Goal: Book appointment/travel/reservation

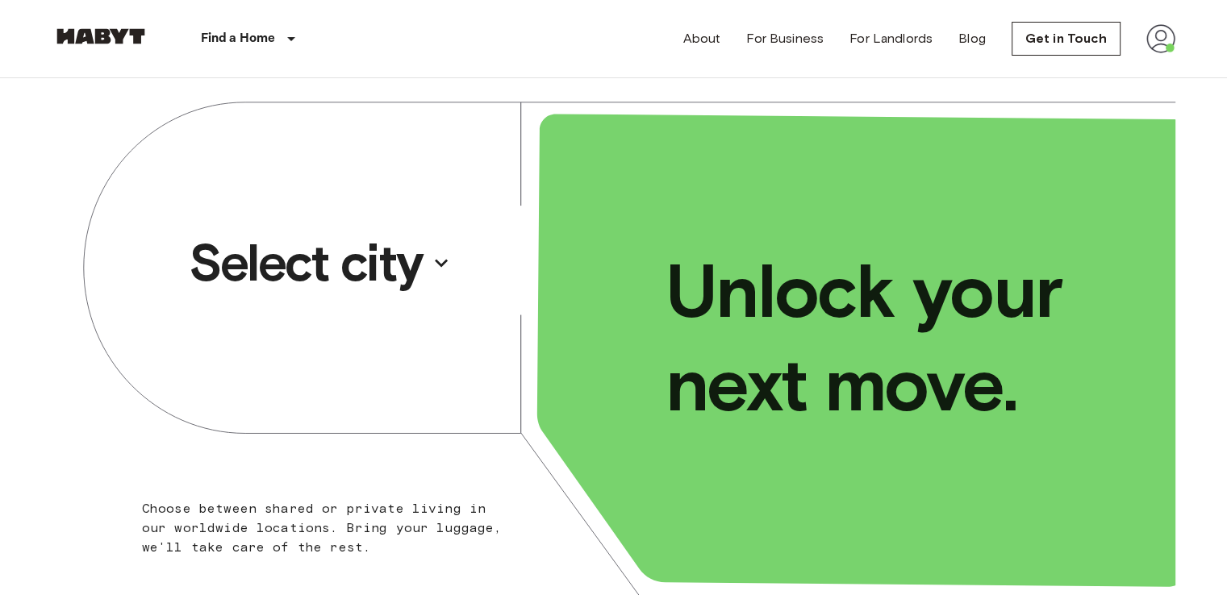
click at [328, 265] on p "Select city" at bounding box center [306, 263] width 234 height 65
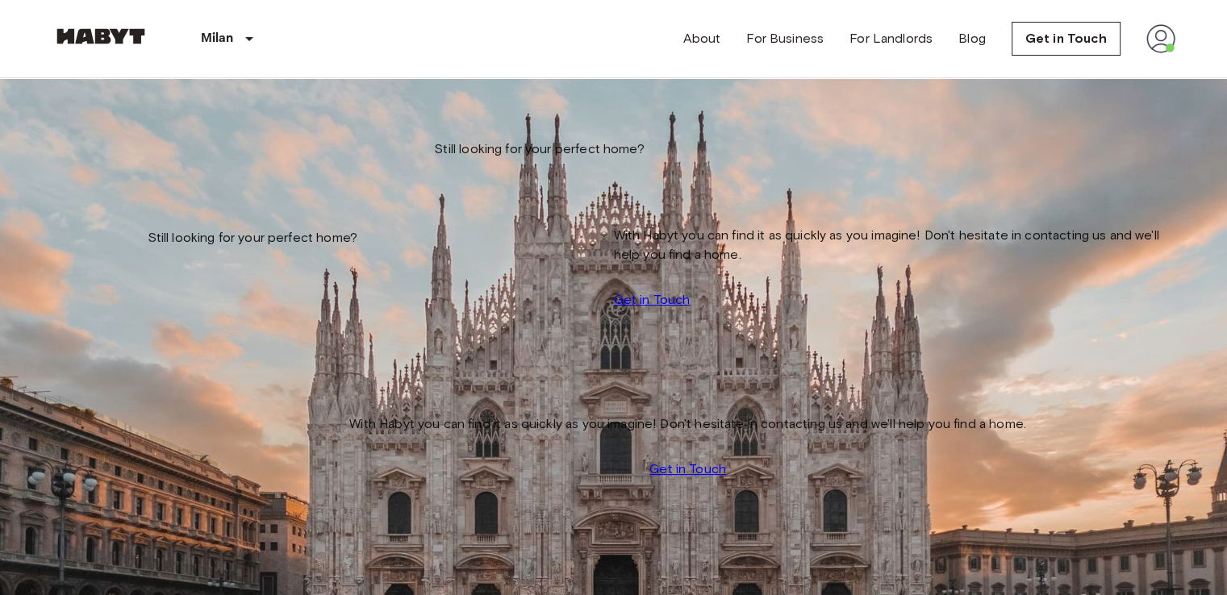
scroll to position [123, 0]
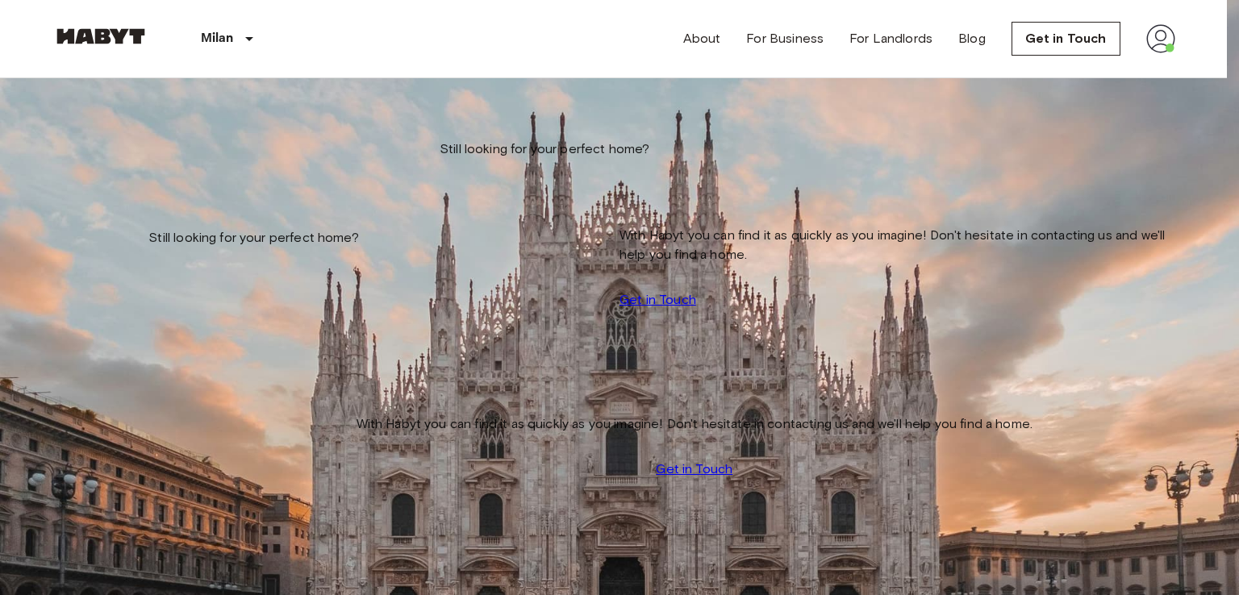
type input "**********"
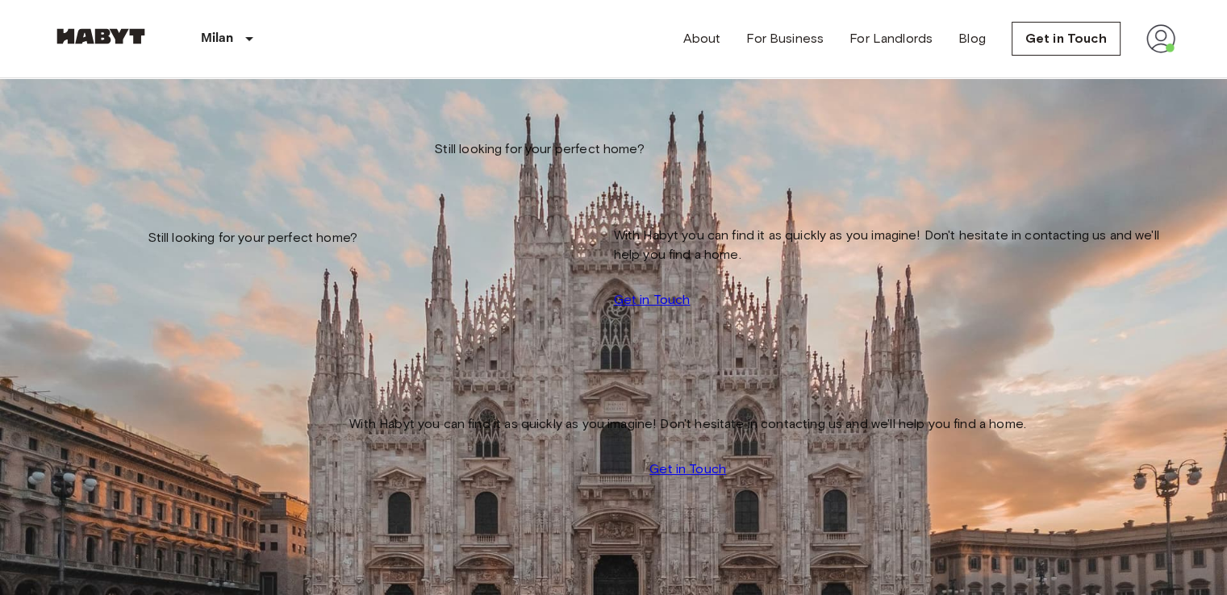
click at [131, 159] on input "Move-in date" at bounding box center [109, 164] width 115 height 16
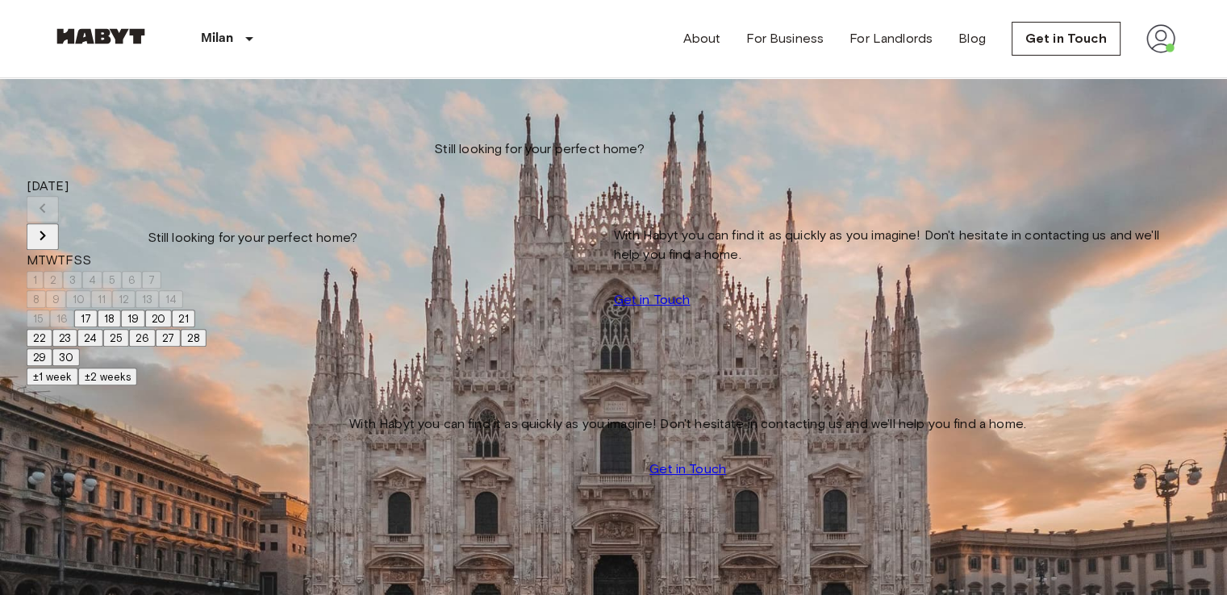
click at [121, 327] on button "18" at bounding box center [109, 319] width 23 height 18
type input "**********"
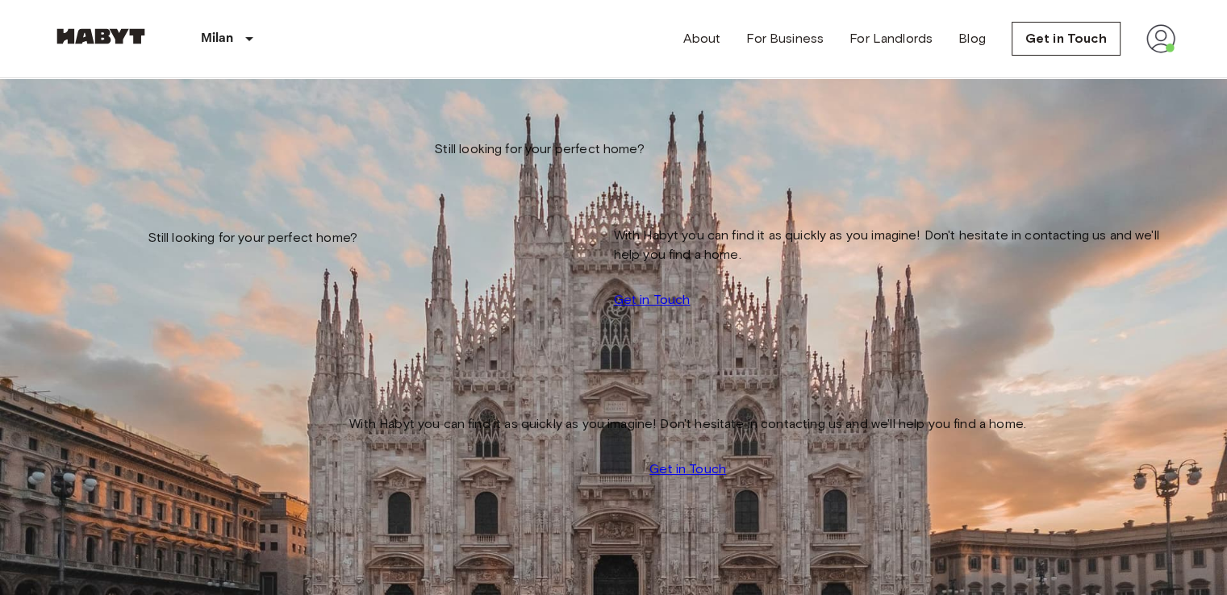
drag, startPoint x: 1015, startPoint y: 181, endPoint x: 994, endPoint y: 193, distance: 24.9
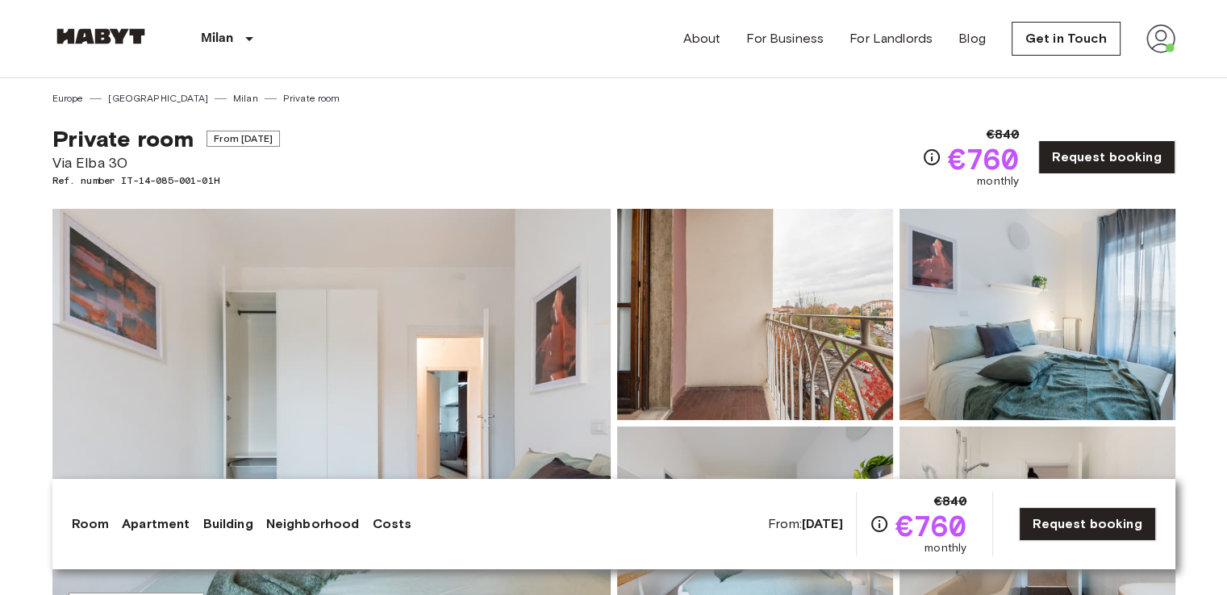
scroll to position [105, 0]
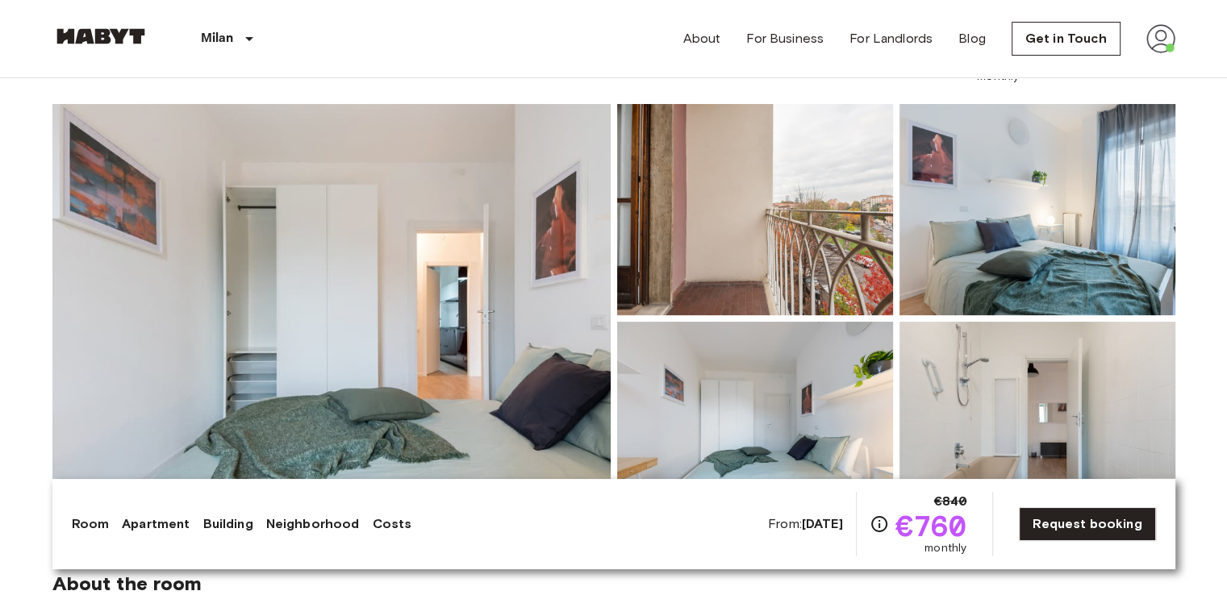
click at [911, 258] on img at bounding box center [1037, 209] width 276 height 211
click at [1021, 320] on div at bounding box center [1034, 424] width 282 height 218
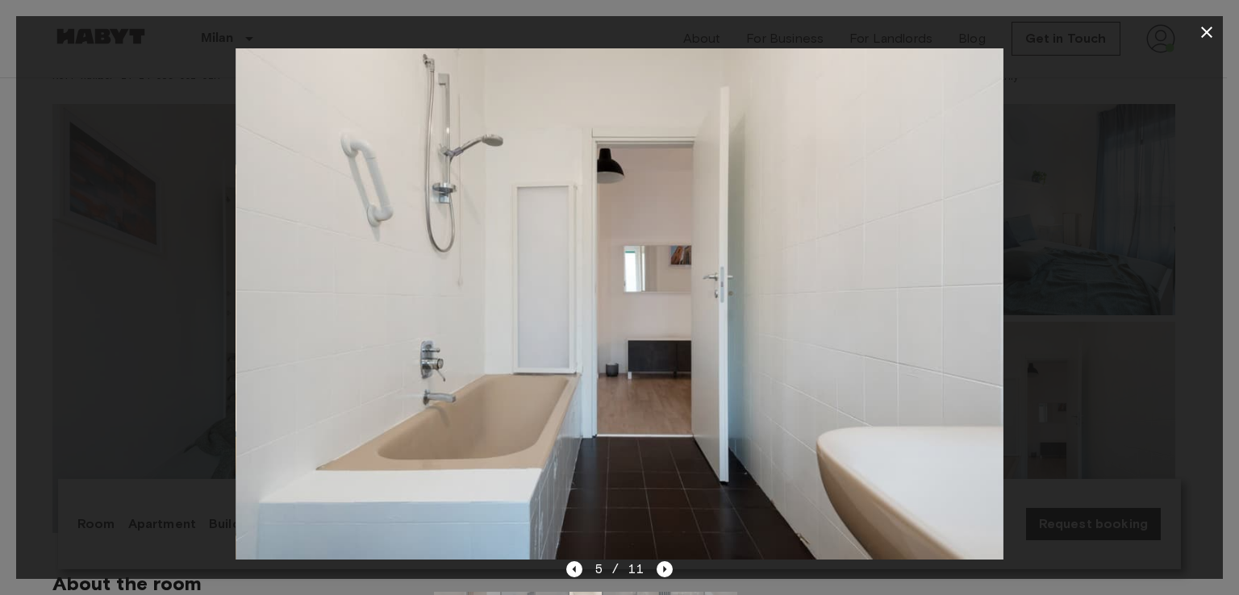
click at [139, 249] on div at bounding box center [619, 303] width 1207 height 511
click at [1199, 25] on icon "button" at bounding box center [1206, 32] width 19 height 19
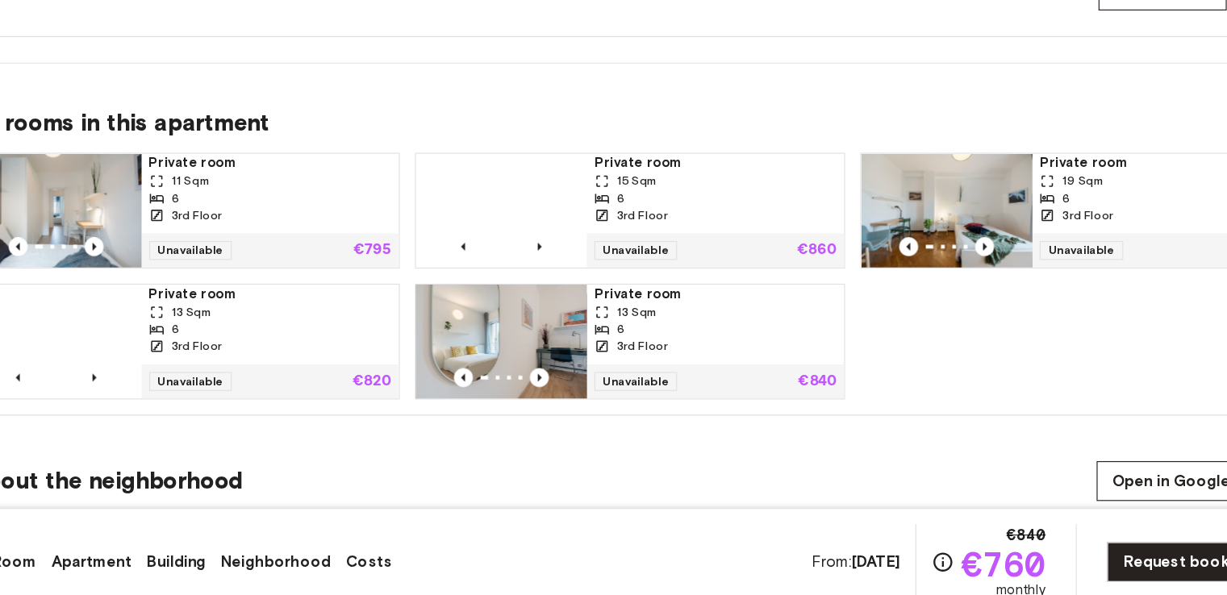
scroll to position [1038, 0]
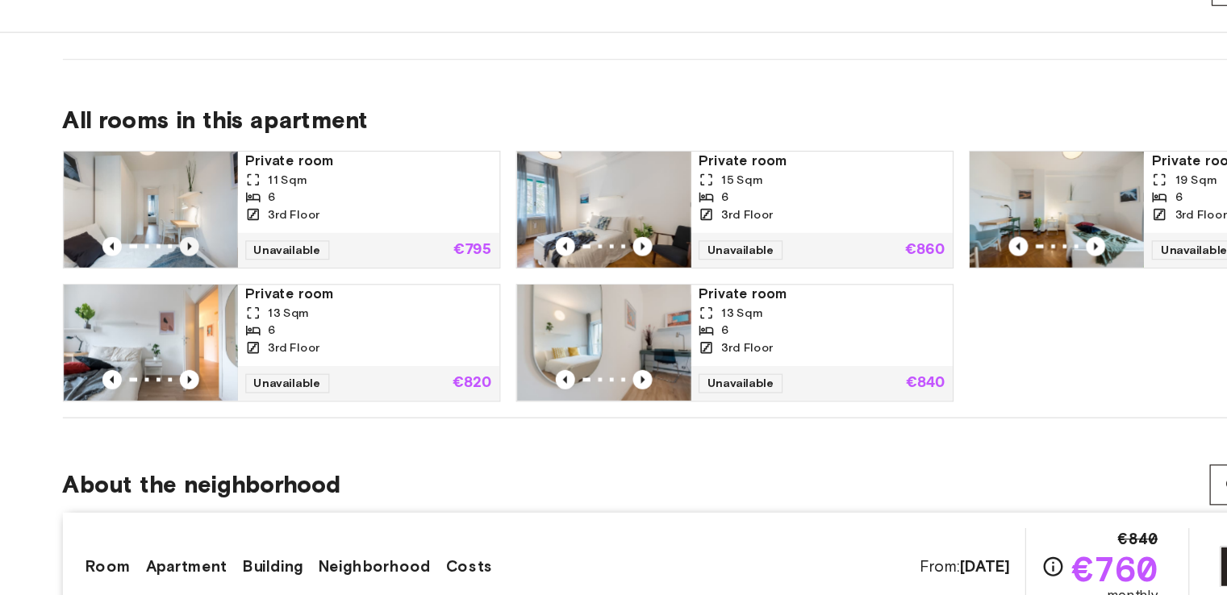
click at [163, 255] on icon "Previous image" at bounding box center [158, 256] width 16 height 16
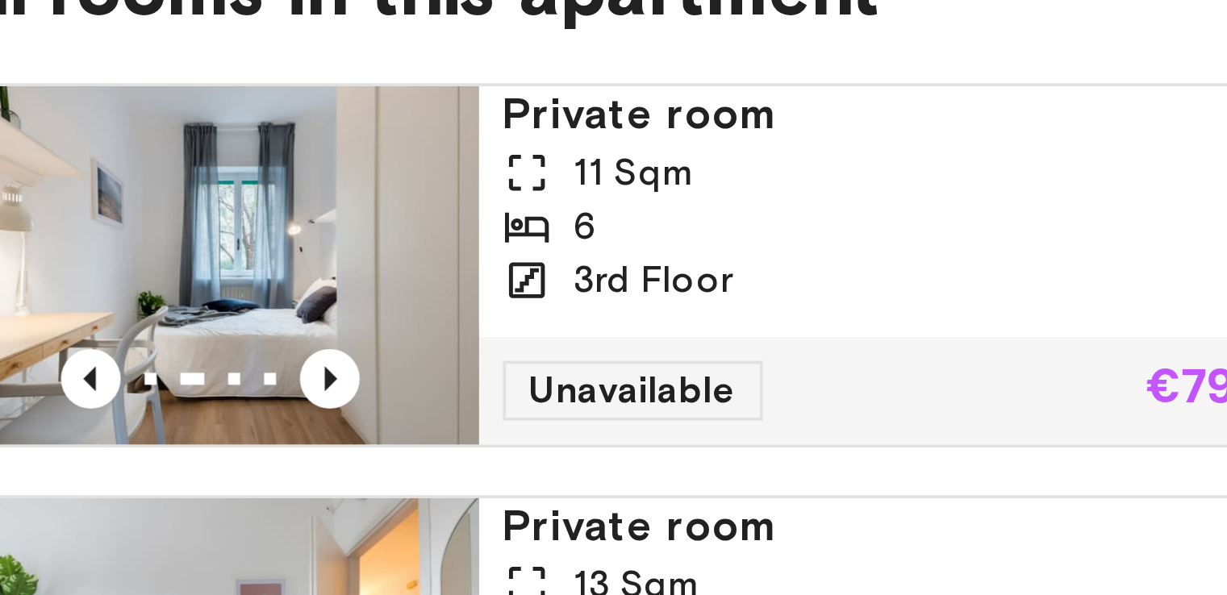
scroll to position [1039, 0]
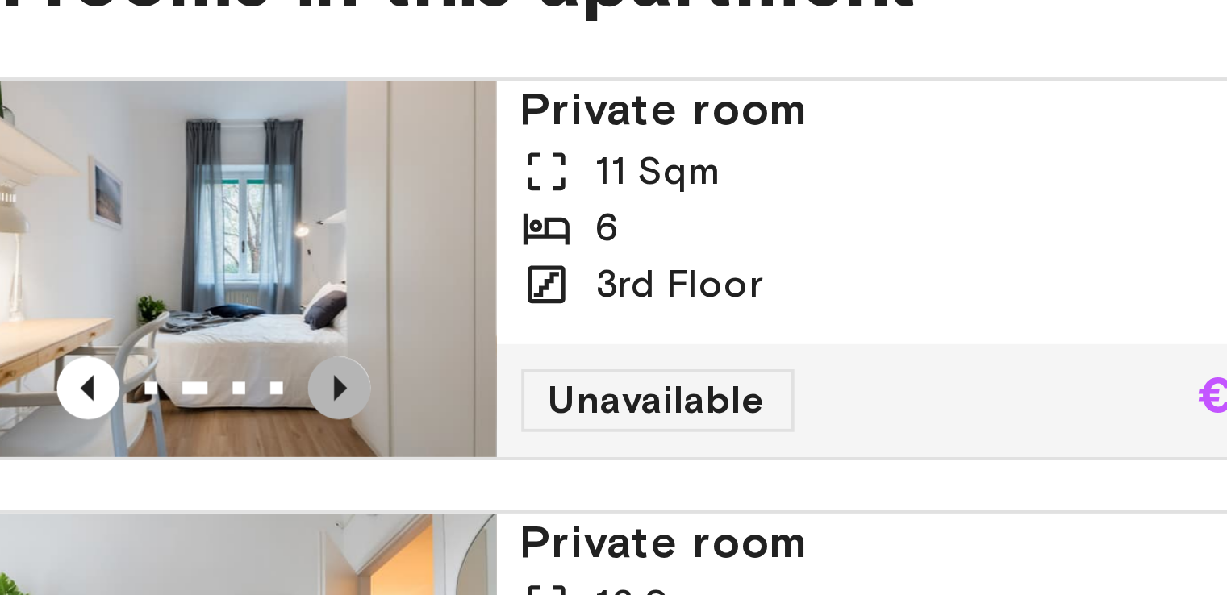
click at [153, 256] on icon "Previous image" at bounding box center [158, 256] width 16 height 16
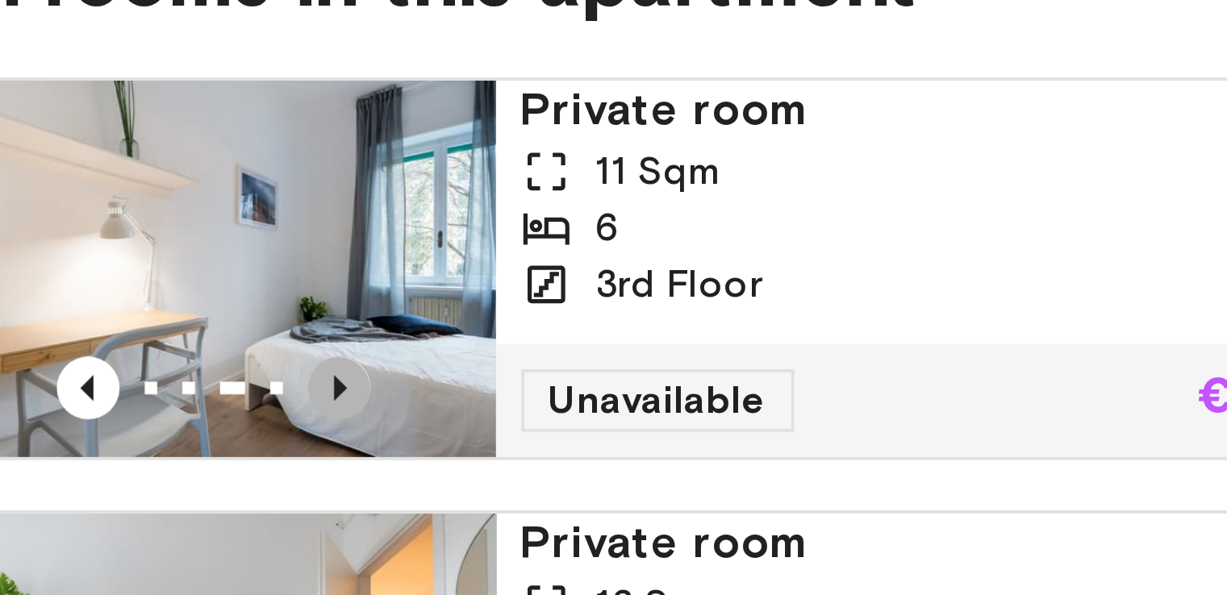
click at [153, 256] on icon "Previous image" at bounding box center [158, 256] width 16 height 16
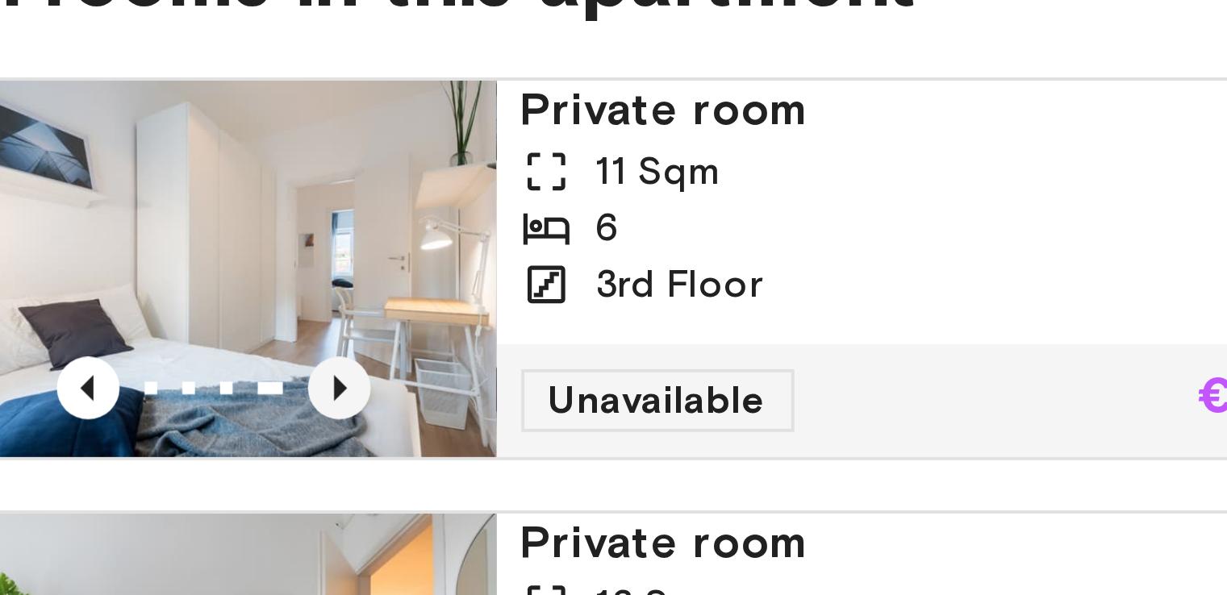
click at [153, 256] on icon "Previous image" at bounding box center [158, 256] width 16 height 16
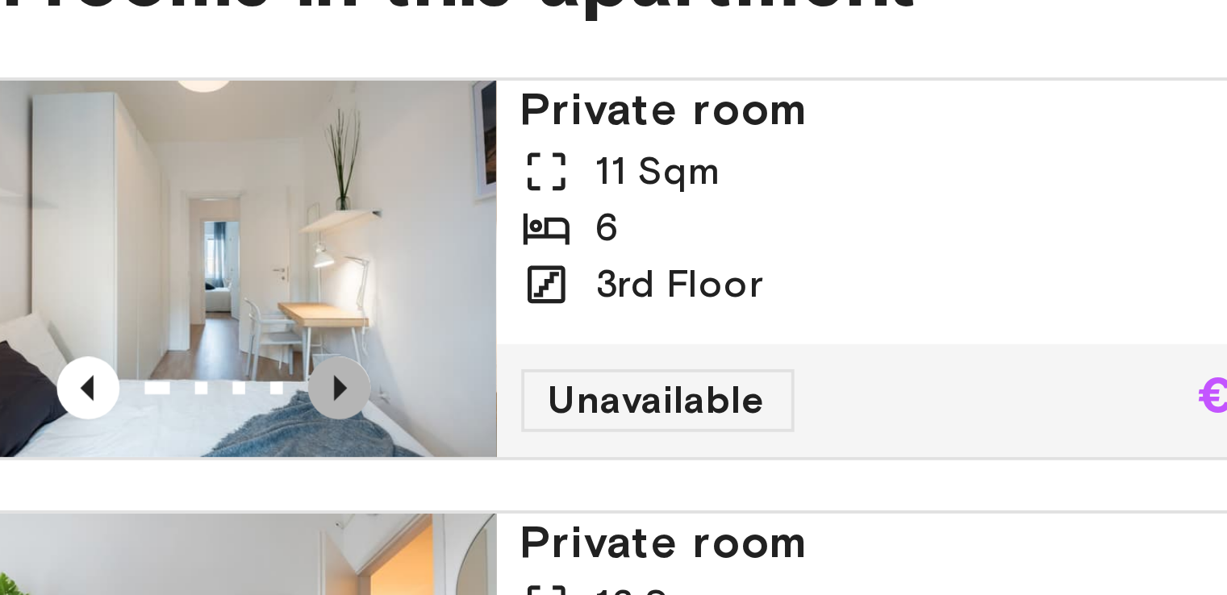
click at [153, 256] on icon "Previous image" at bounding box center [158, 256] width 16 height 16
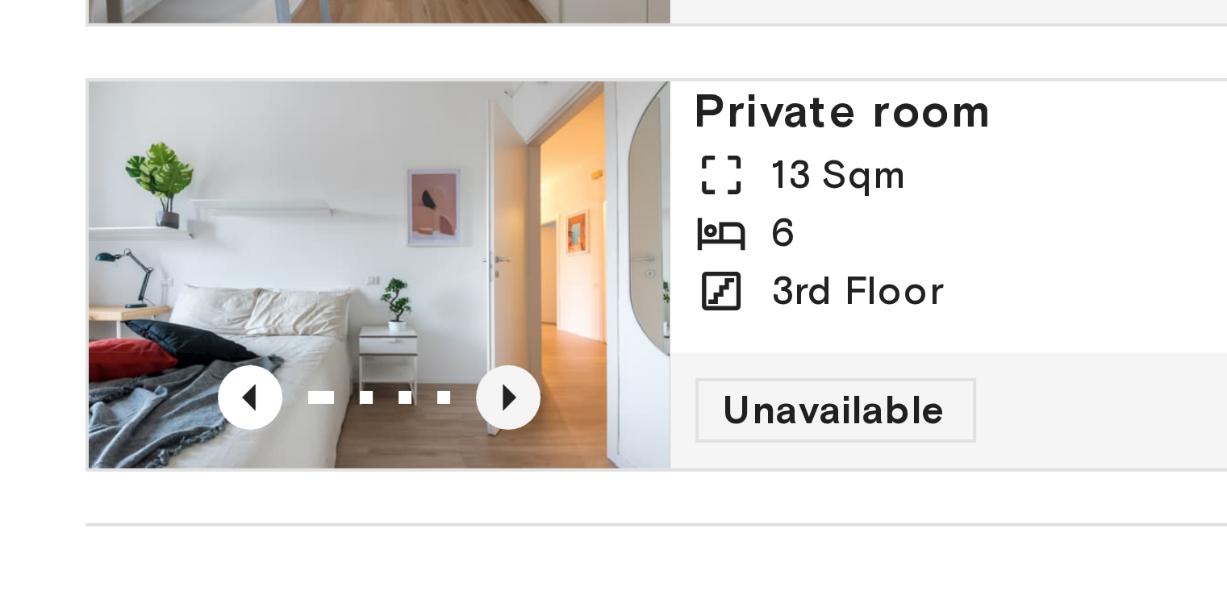
click at [158, 370] on icon "Previous image" at bounding box center [158, 368] width 16 height 16
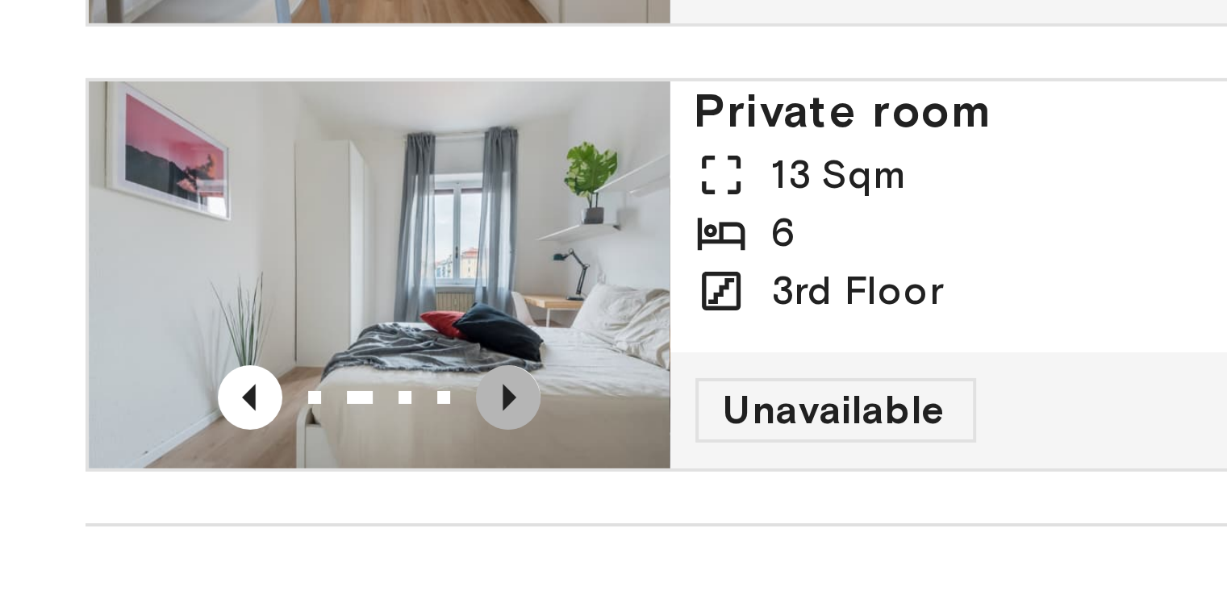
click at [158, 370] on icon "Previous image" at bounding box center [158, 368] width 16 height 16
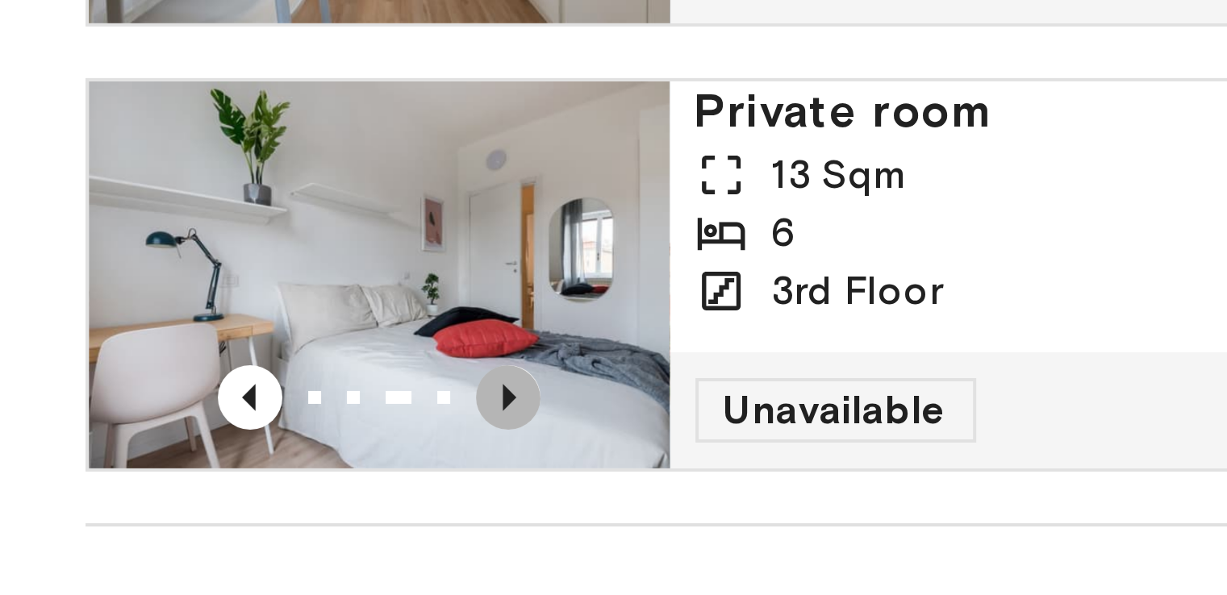
click at [158, 370] on icon "Previous image" at bounding box center [158, 368] width 16 height 16
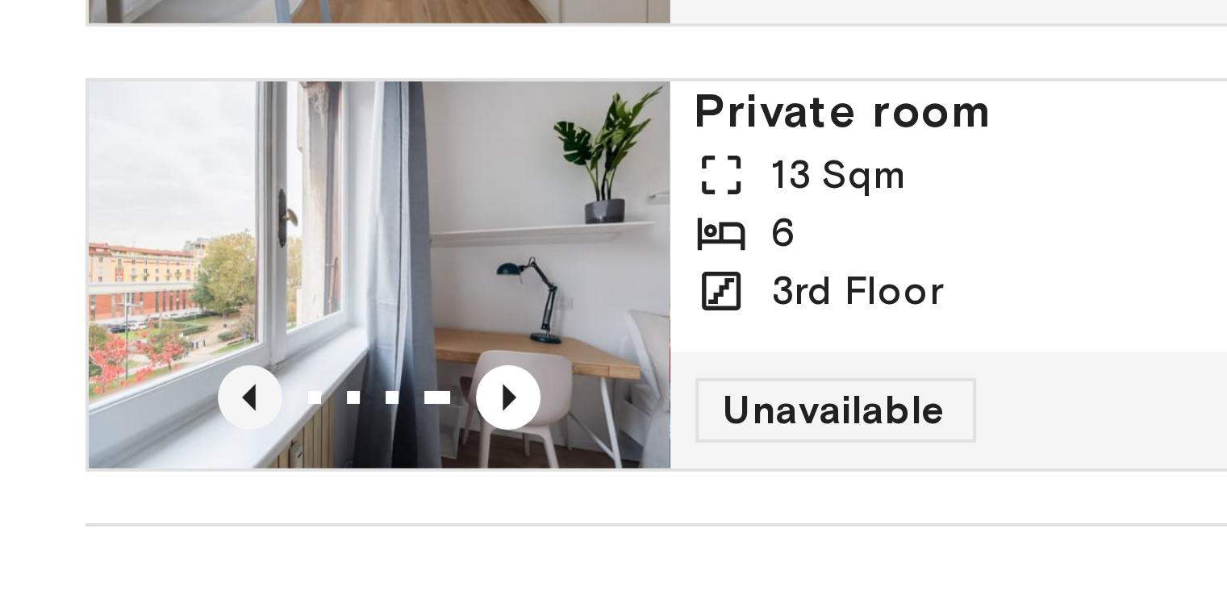
click at [94, 365] on icon "Previous image" at bounding box center [93, 368] width 16 height 16
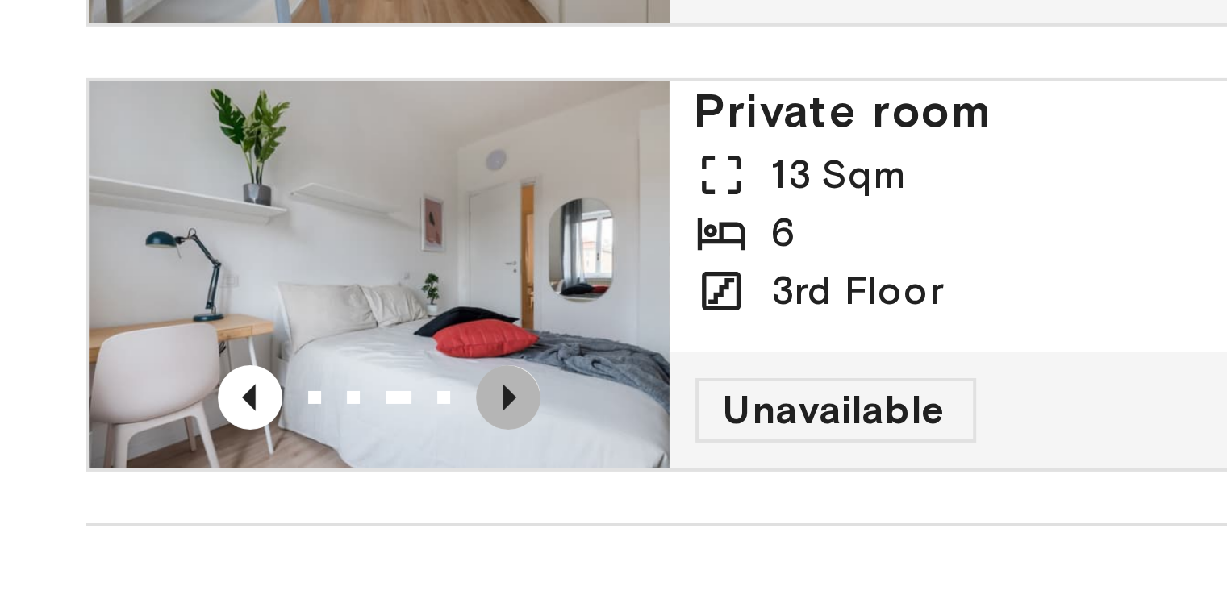
click at [156, 368] on icon "Previous image" at bounding box center [157, 368] width 3 height 6
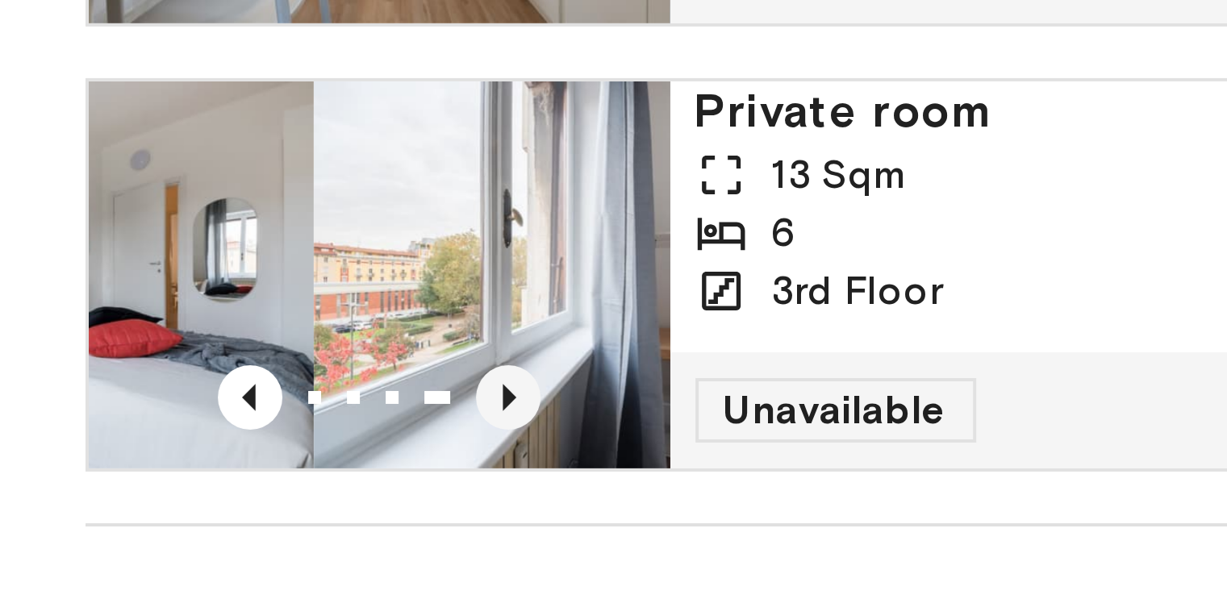
click at [156, 368] on icon "Previous image" at bounding box center [157, 368] width 3 height 6
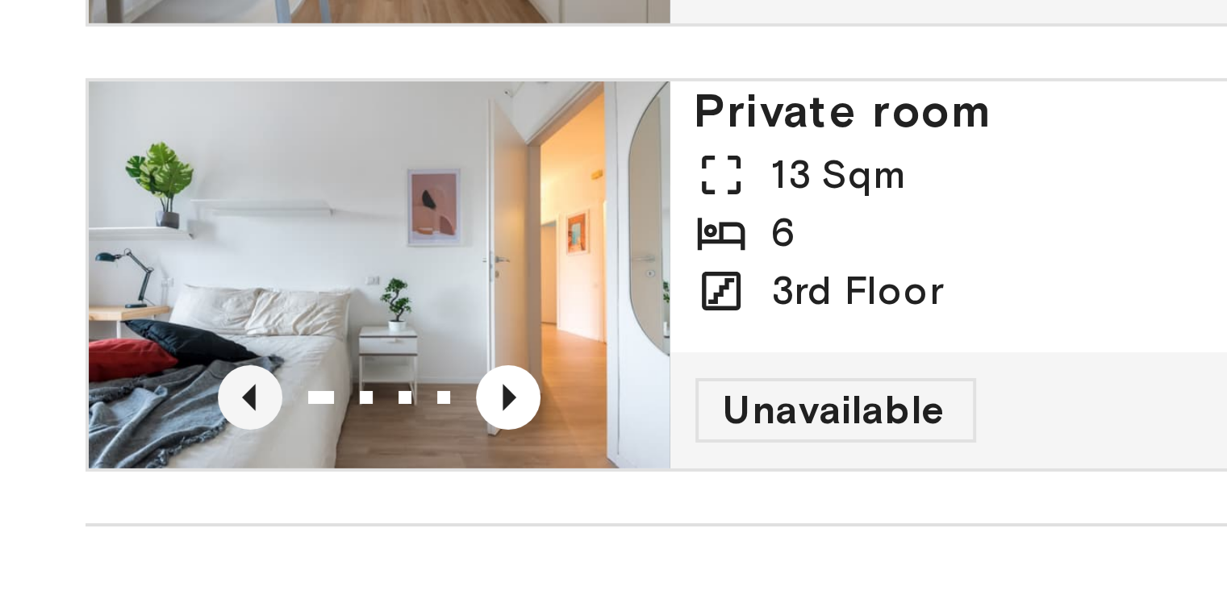
click at [94, 367] on icon "Previous image" at bounding box center [93, 368] width 16 height 16
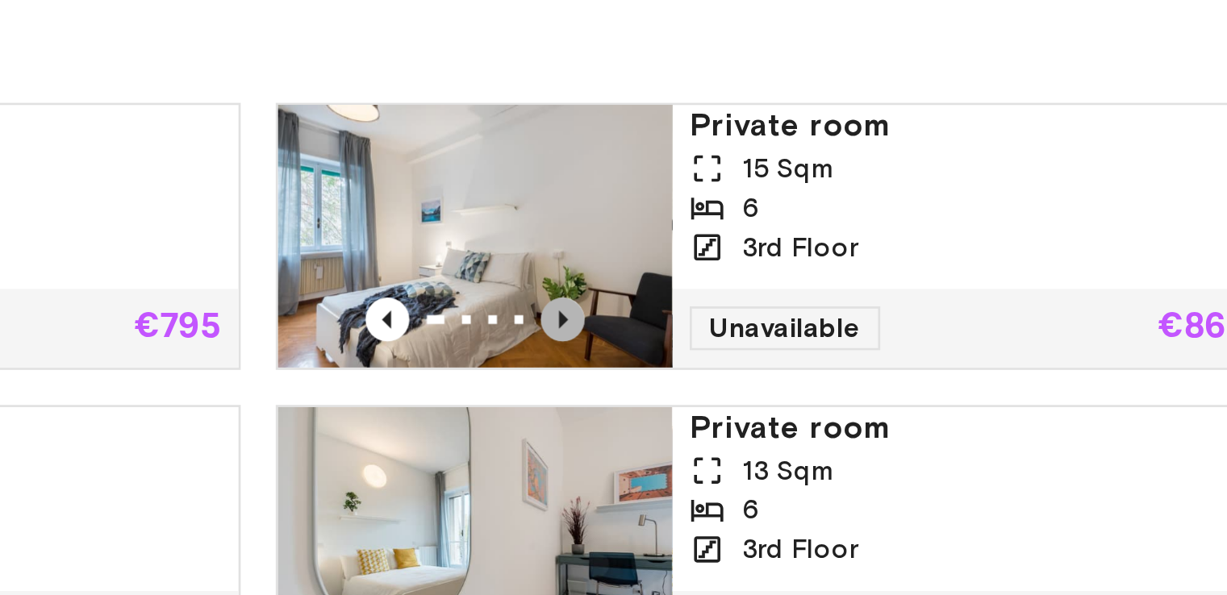
click at [539, 252] on icon "Previous image" at bounding box center [536, 256] width 16 height 16
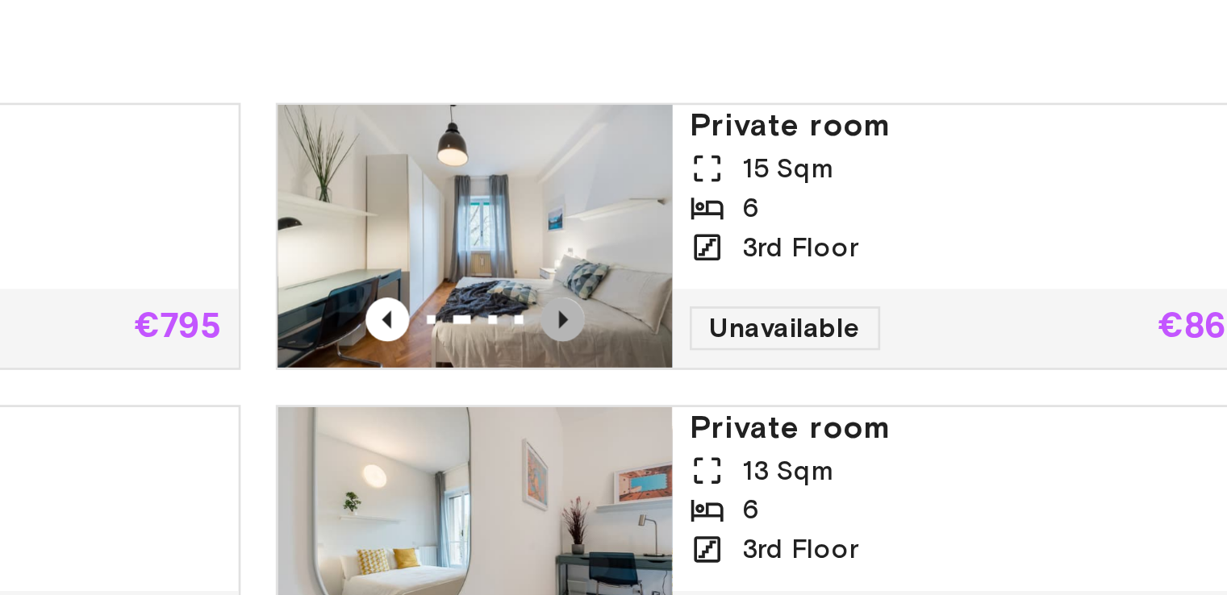
click at [539, 252] on icon "Previous image" at bounding box center [536, 256] width 16 height 16
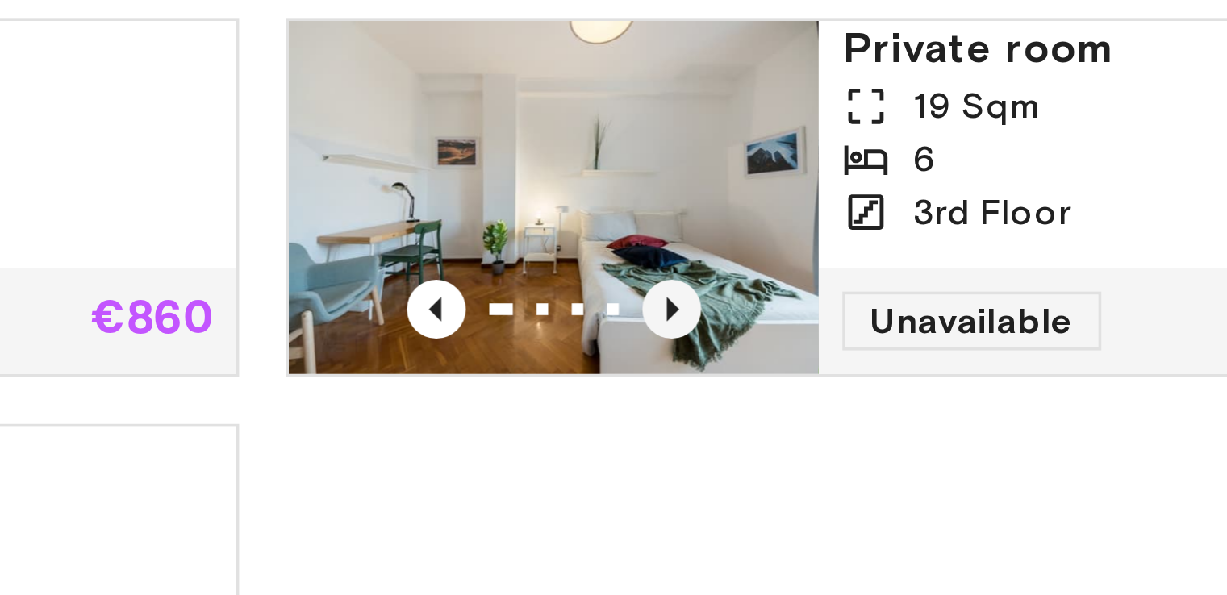
scroll to position [1038, 0]
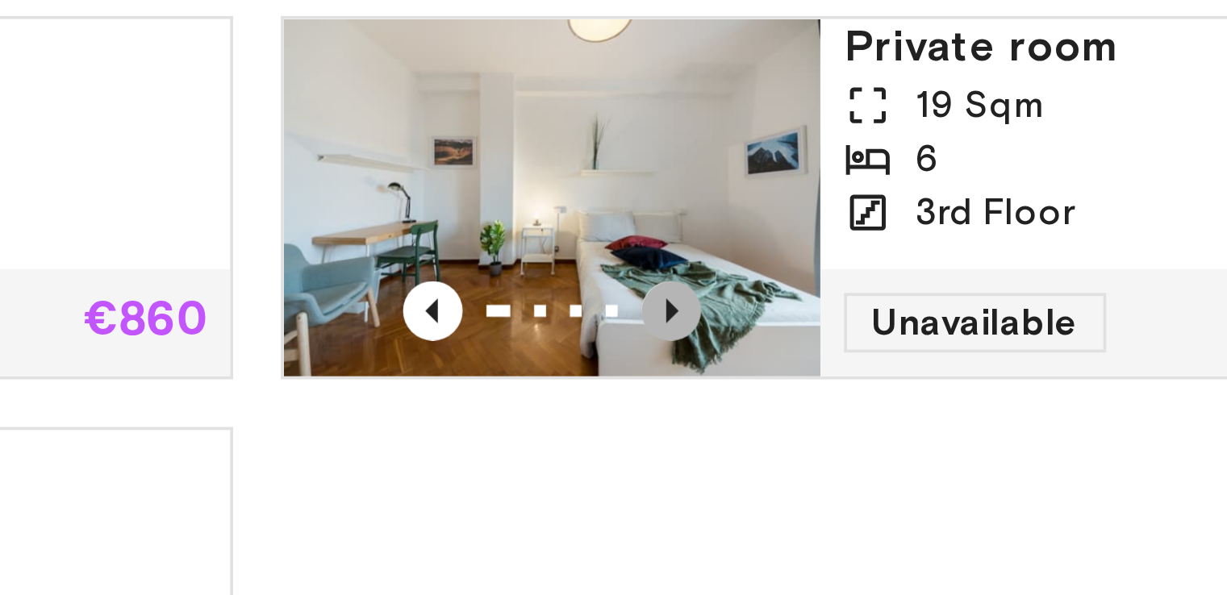
click at [907, 251] on icon "Previous image" at bounding box center [915, 256] width 16 height 16
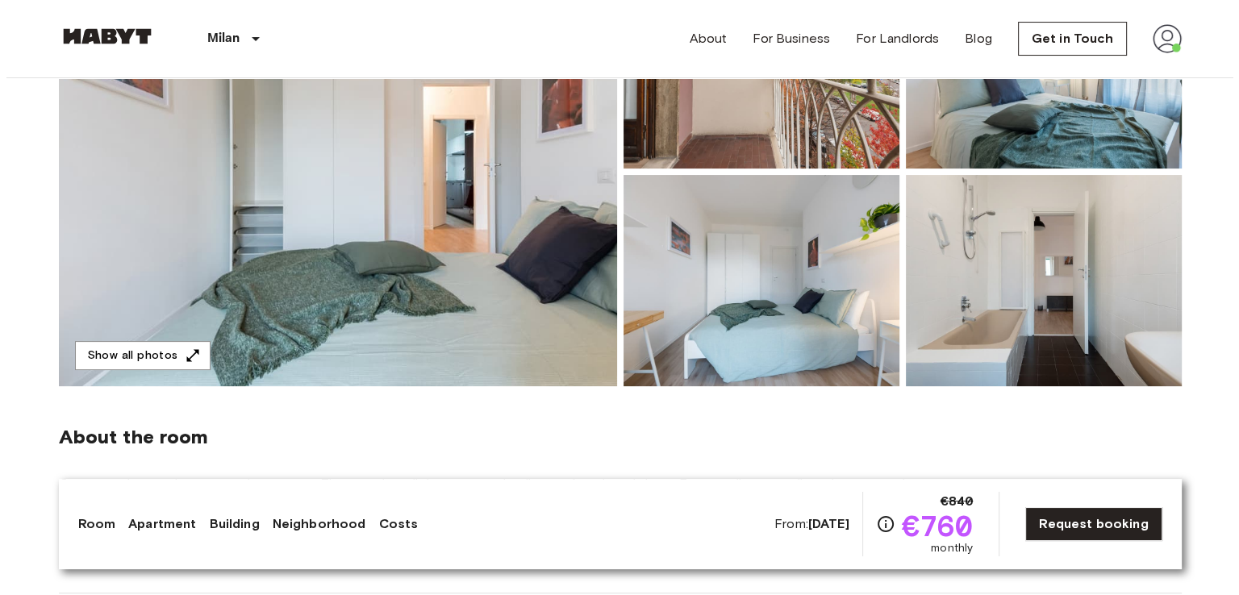
scroll to position [254, 0]
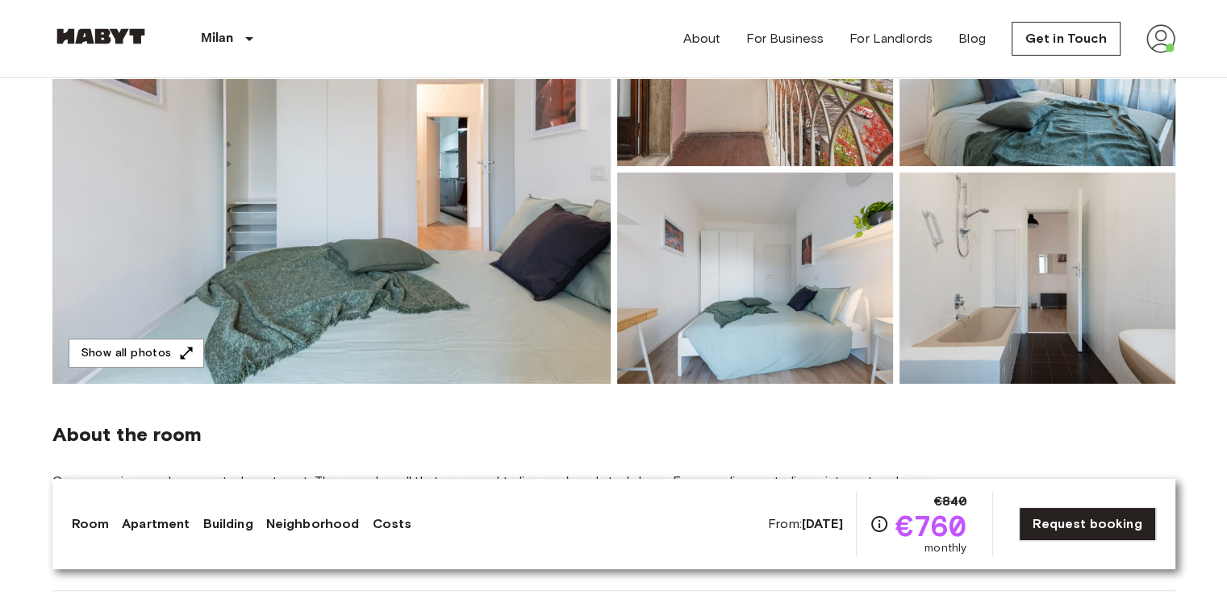
click at [475, 221] on img at bounding box center [331, 169] width 558 height 429
click at [813, 249] on img at bounding box center [755, 278] width 276 height 211
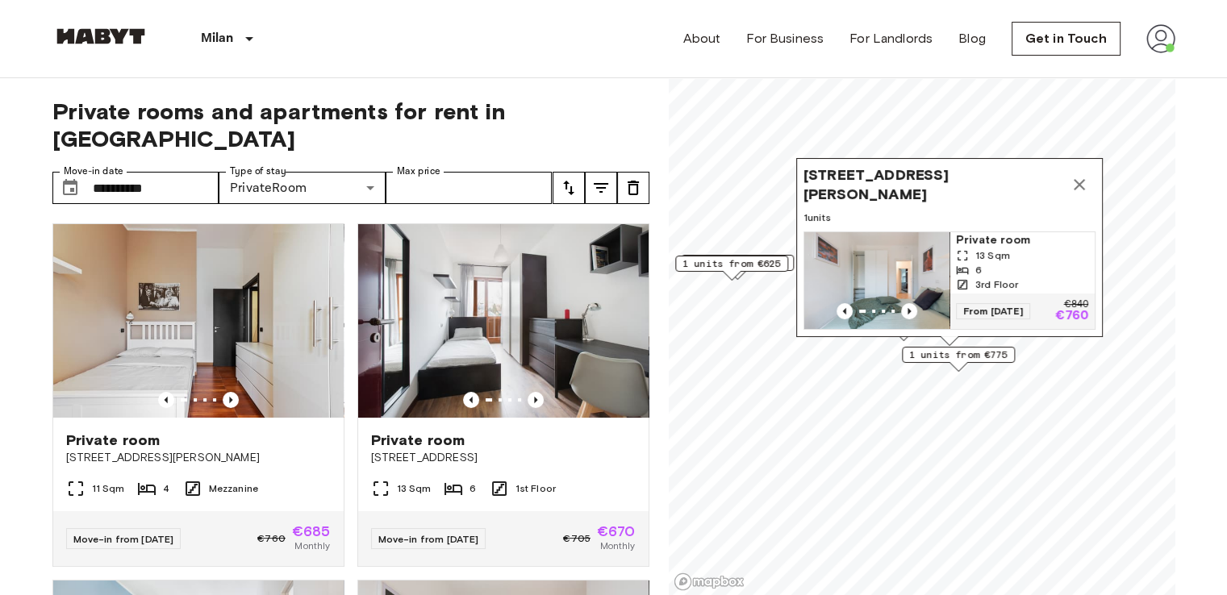
scroll to position [502, 0]
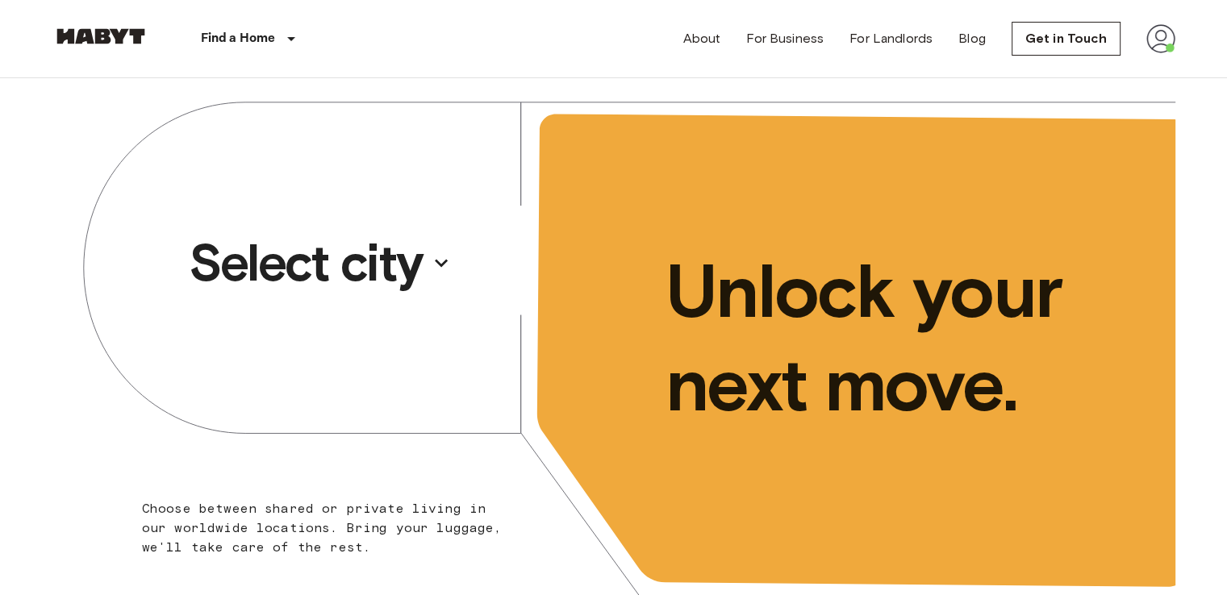
click at [327, 285] on p "Select city" at bounding box center [306, 263] width 234 height 65
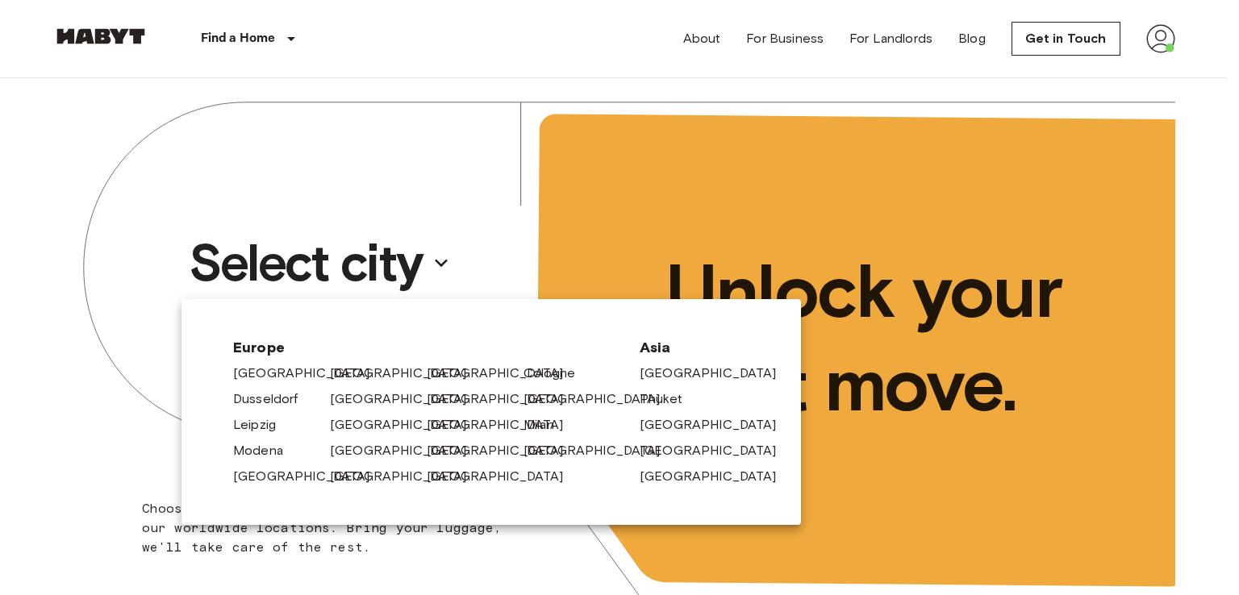
click at [520, 412] on div "Milan" at bounding box center [565, 422] width 97 height 26
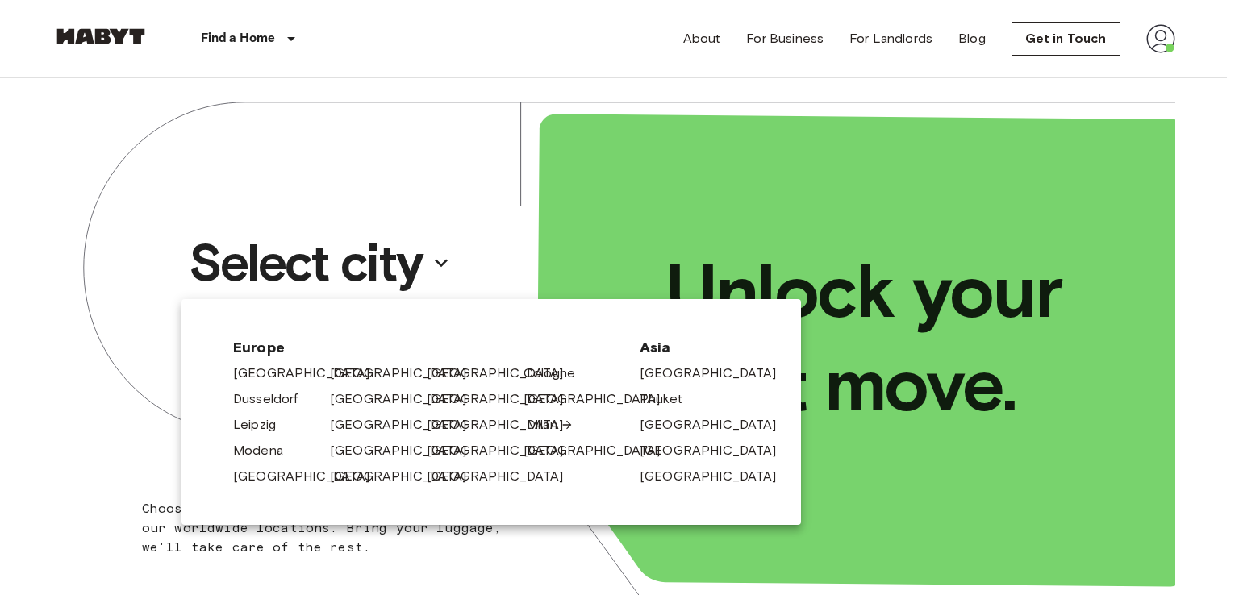
click at [533, 423] on link "Milan" at bounding box center [550, 424] width 47 height 19
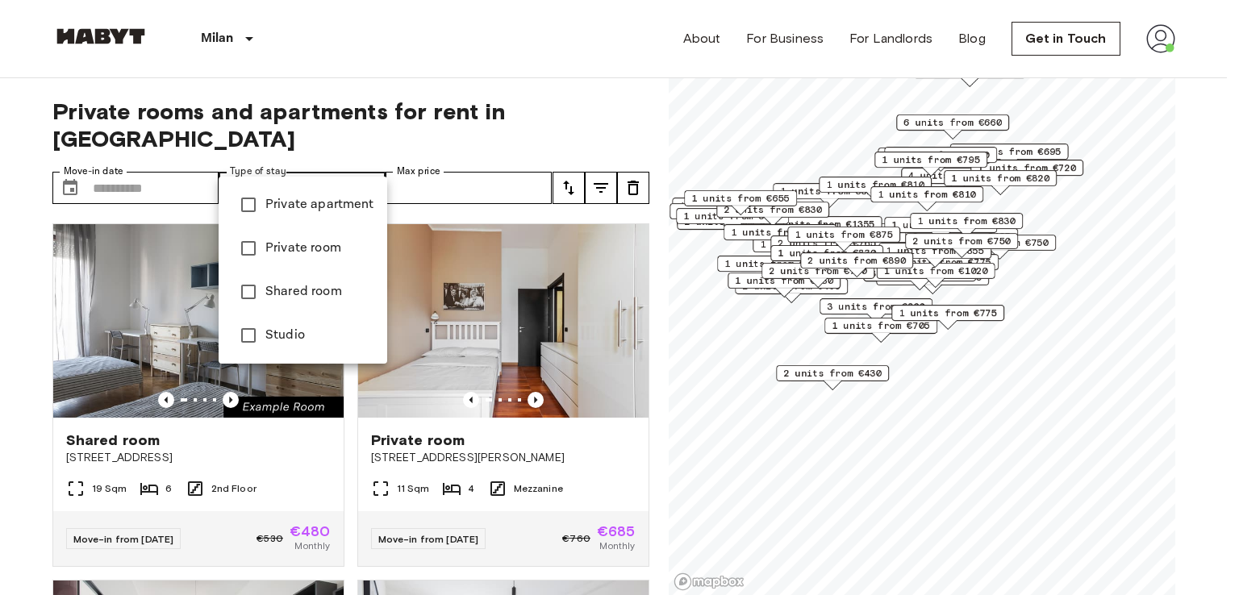
click at [276, 249] on span "Private room" at bounding box center [319, 248] width 109 height 19
type input "**********"
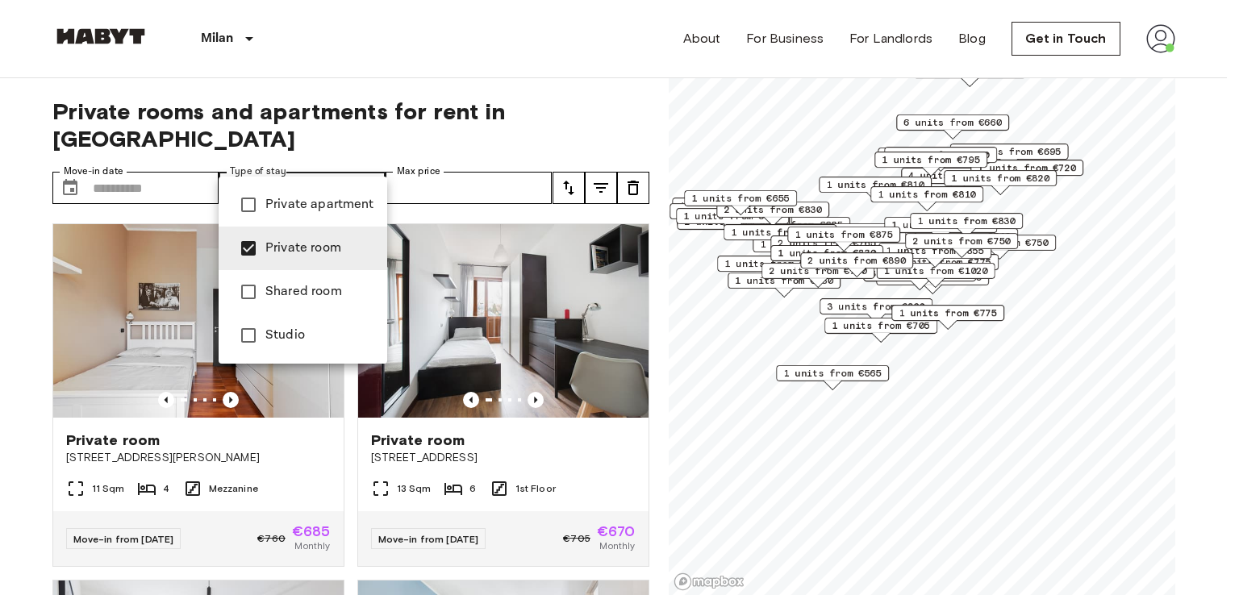
click at [164, 152] on div at bounding box center [619, 297] width 1239 height 595
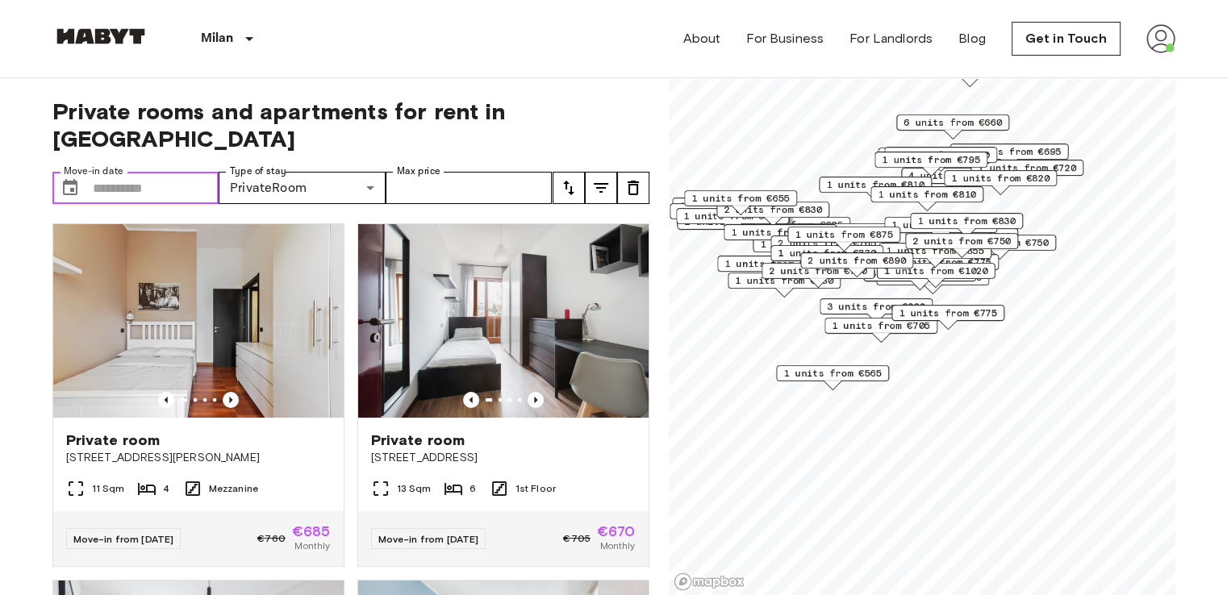
click at [165, 172] on input "Move-in date" at bounding box center [156, 188] width 127 height 32
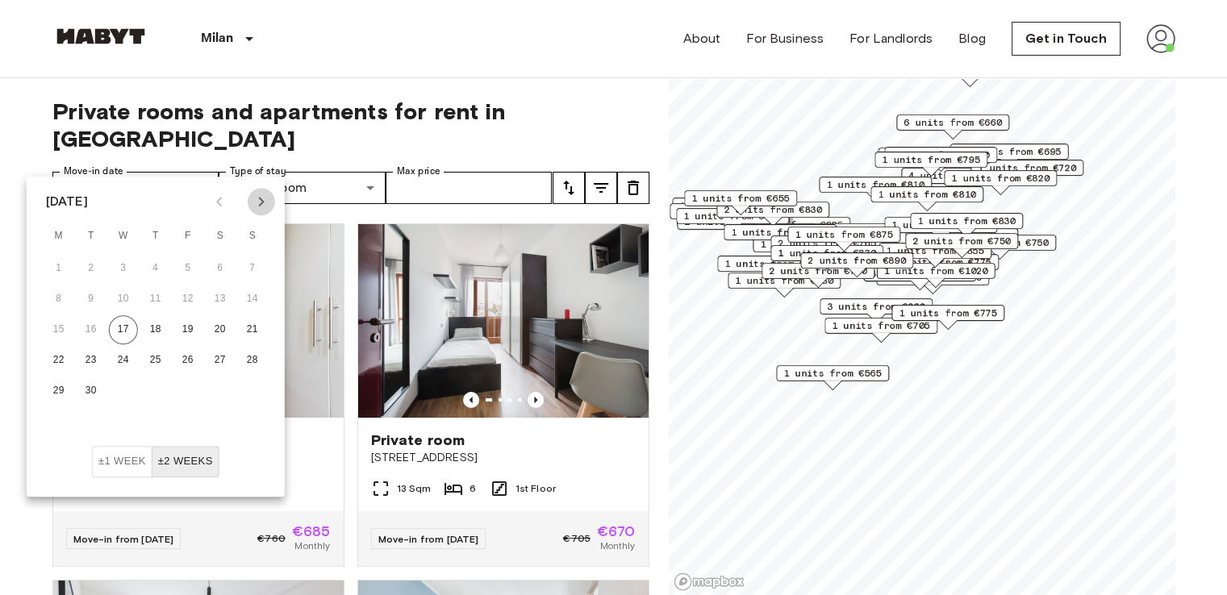
click at [261, 197] on icon "Next month" at bounding box center [261, 201] width 19 height 19
click at [129, 263] on button "1" at bounding box center [123, 268] width 29 height 29
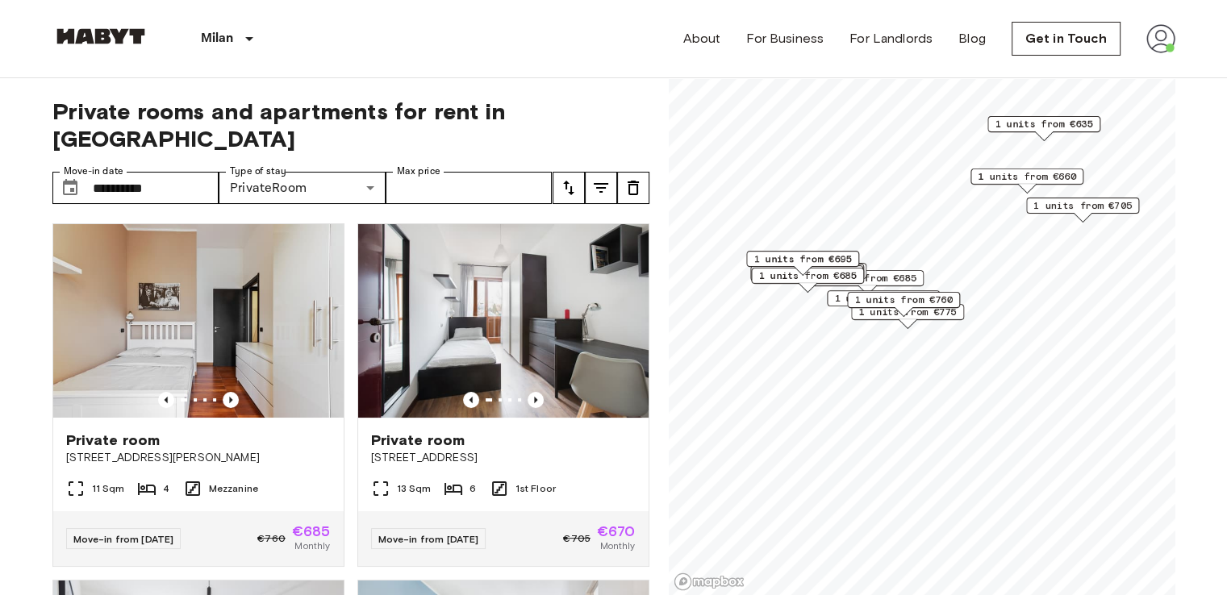
click at [807, 256] on span "1 units from €695" at bounding box center [802, 259] width 98 height 15
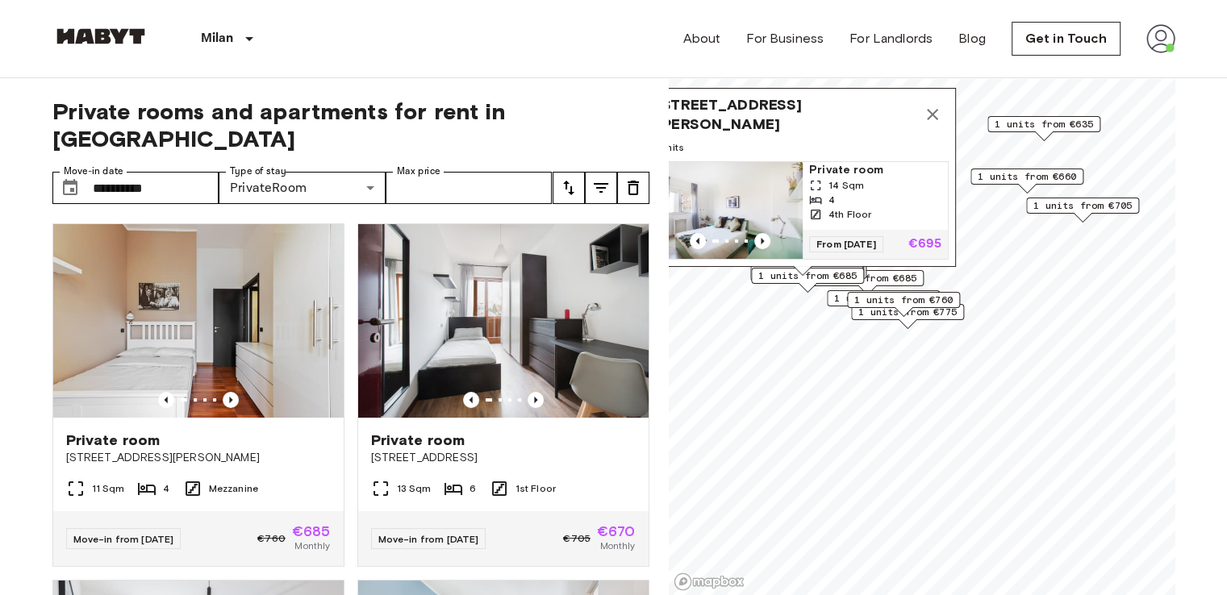
click at [794, 177] on img "Map marker" at bounding box center [729, 210] width 145 height 97
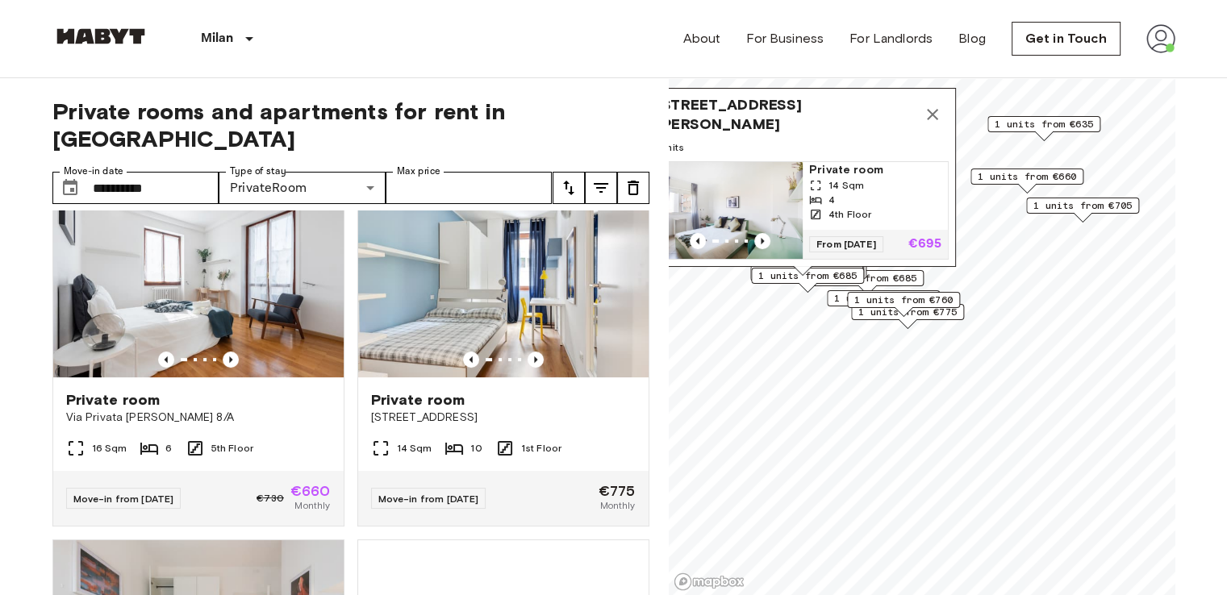
scroll to position [393, 0]
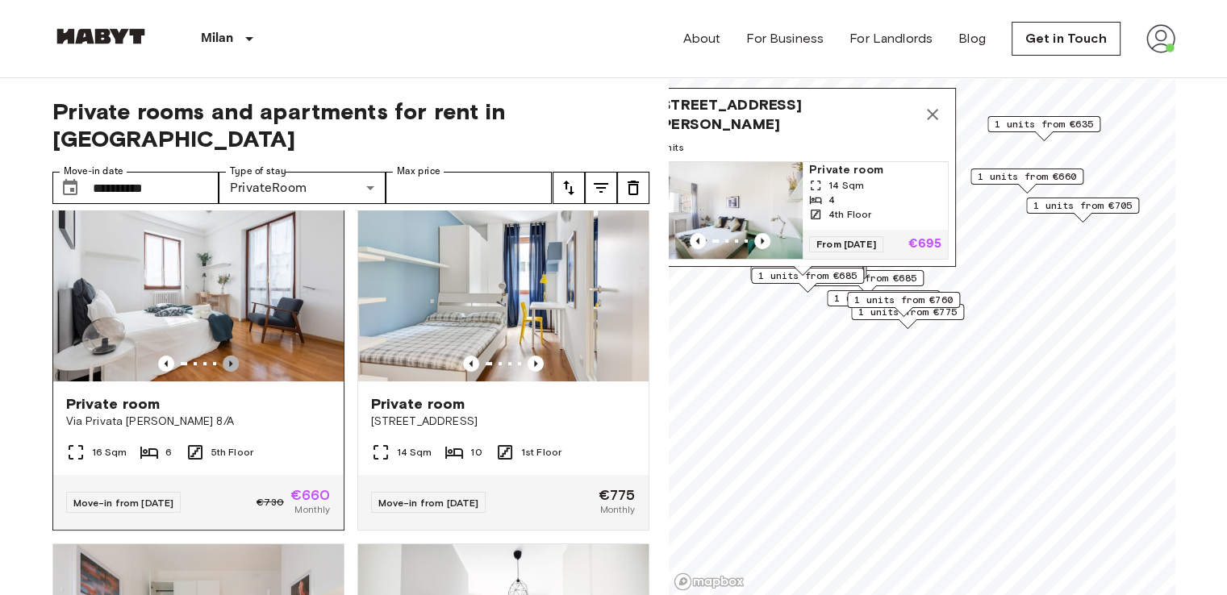
click at [223, 356] on icon "Previous image" at bounding box center [231, 364] width 16 height 16
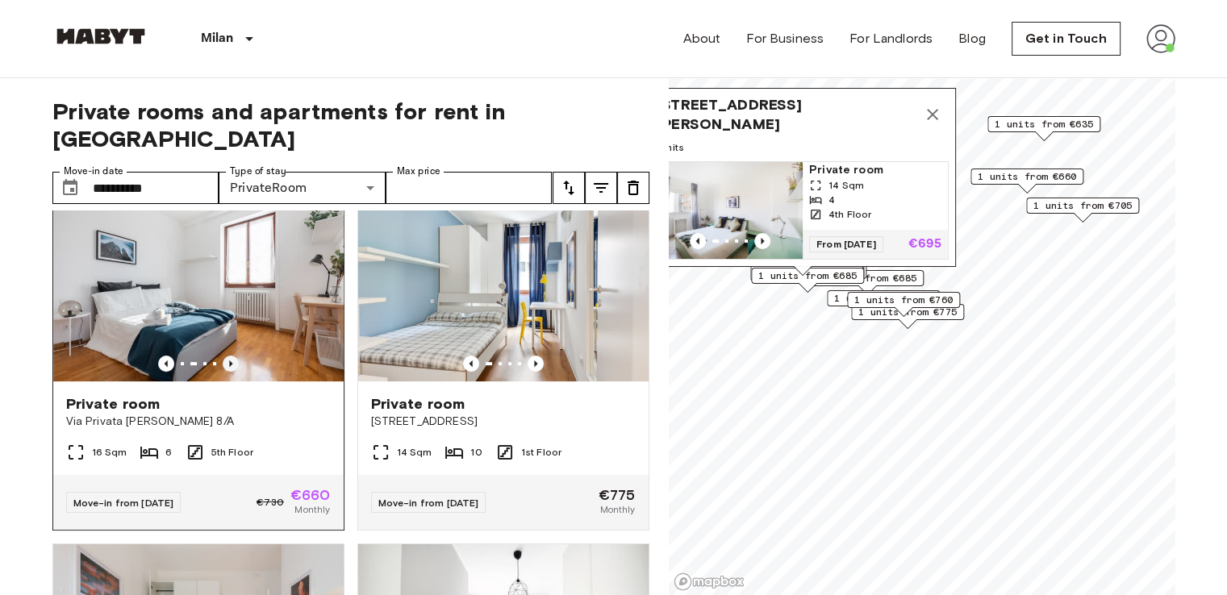
click at [223, 356] on icon "Previous image" at bounding box center [231, 364] width 16 height 16
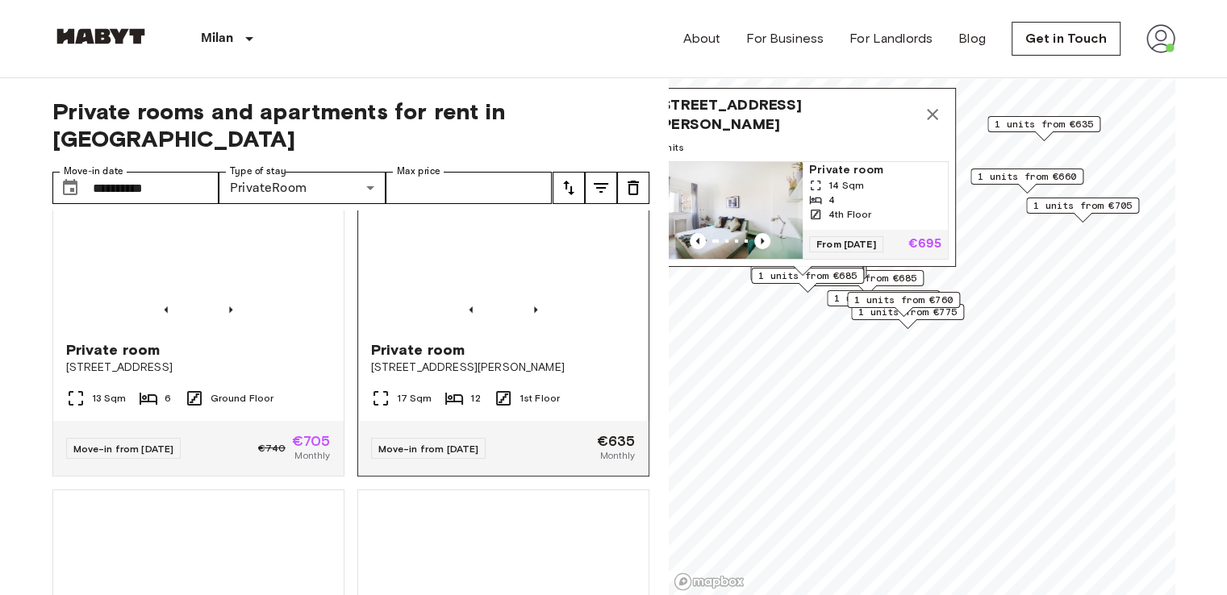
scroll to position [1096, 0]
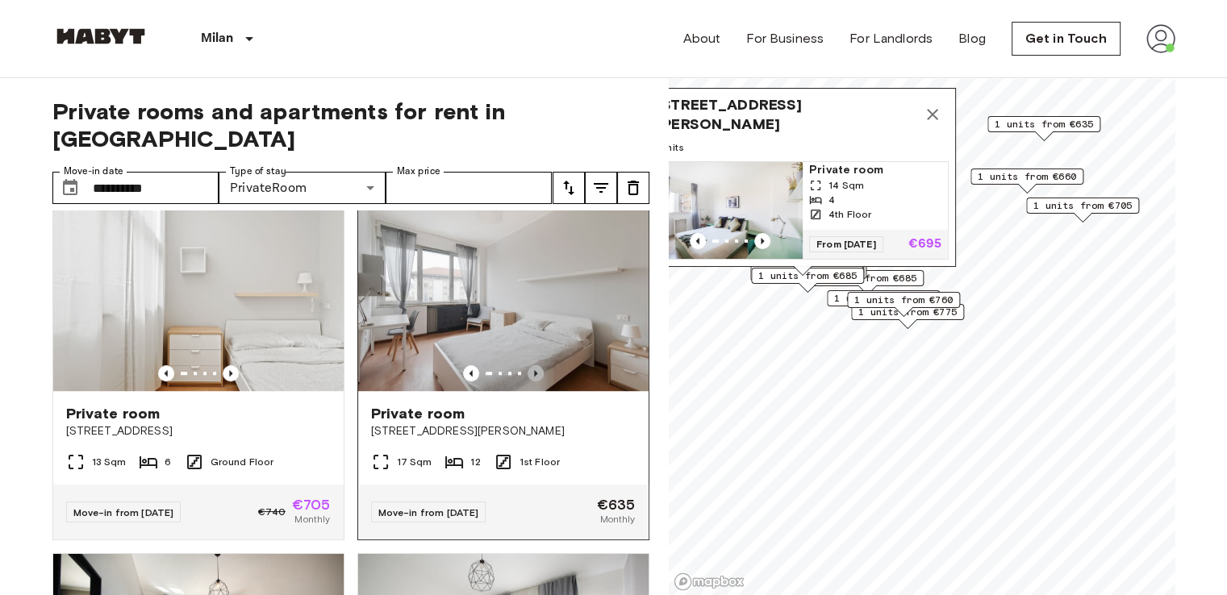
click at [531, 367] on icon "Previous image" at bounding box center [535, 373] width 16 height 16
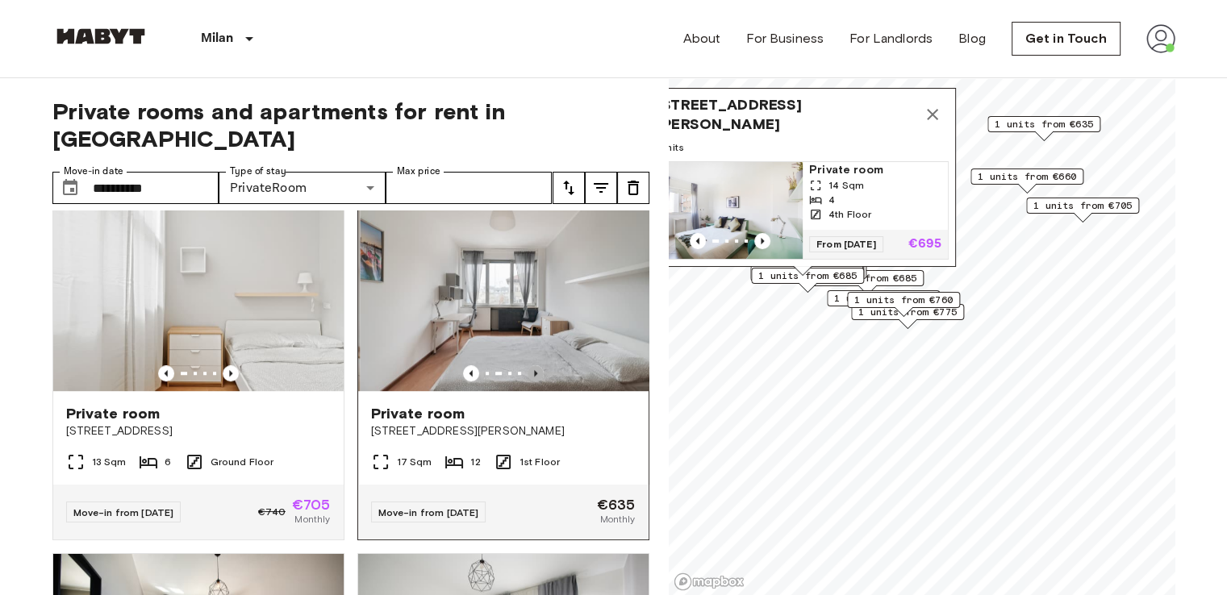
click at [531, 367] on icon "Previous image" at bounding box center [535, 373] width 16 height 16
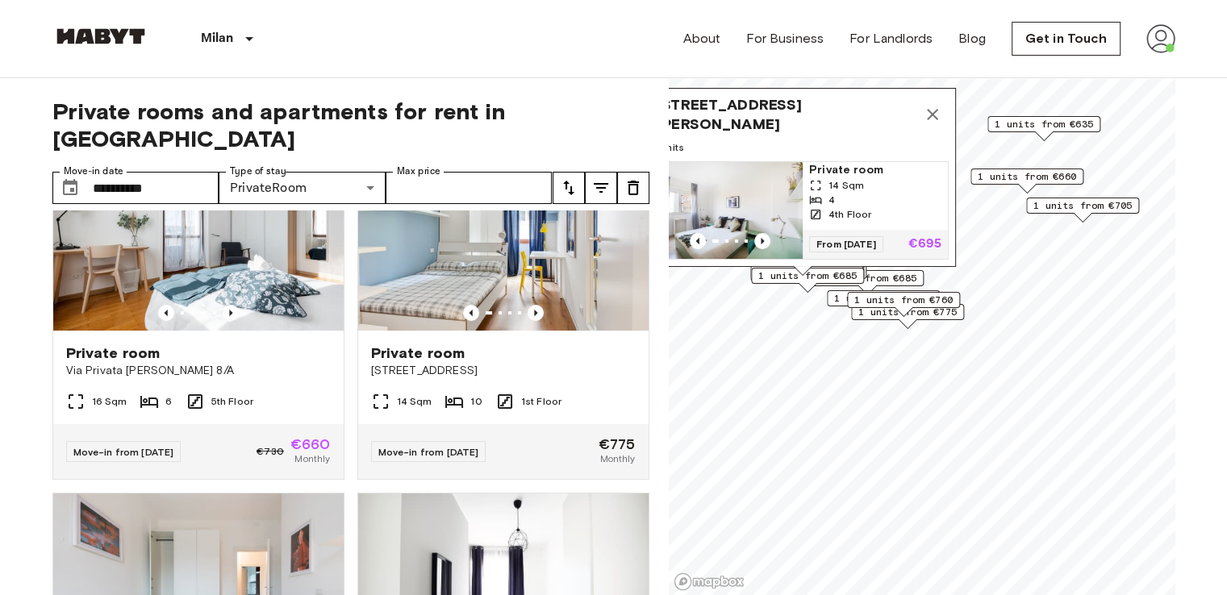
scroll to position [0, 0]
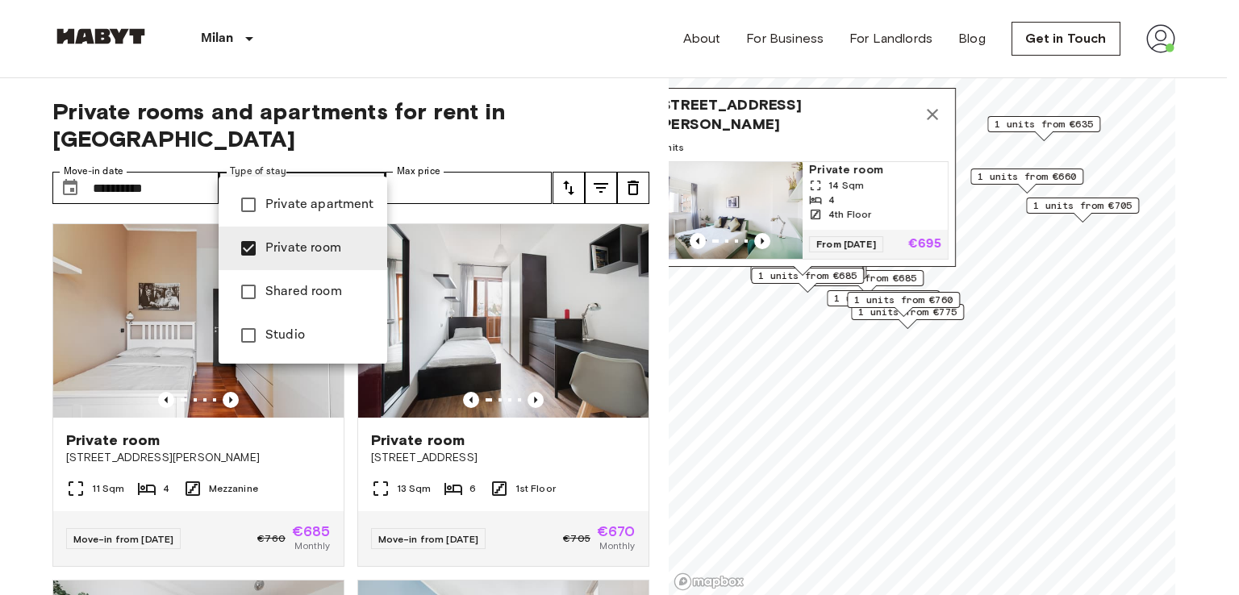
click at [136, 154] on div at bounding box center [619, 297] width 1239 height 595
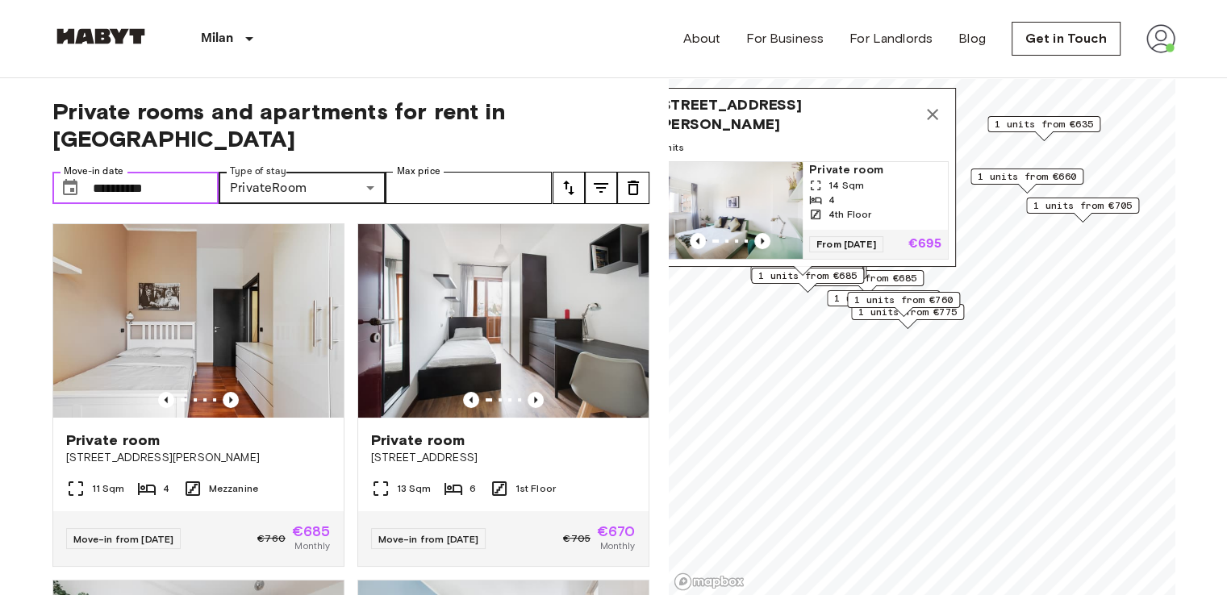
click at [136, 172] on input "**********" at bounding box center [156, 188] width 127 height 32
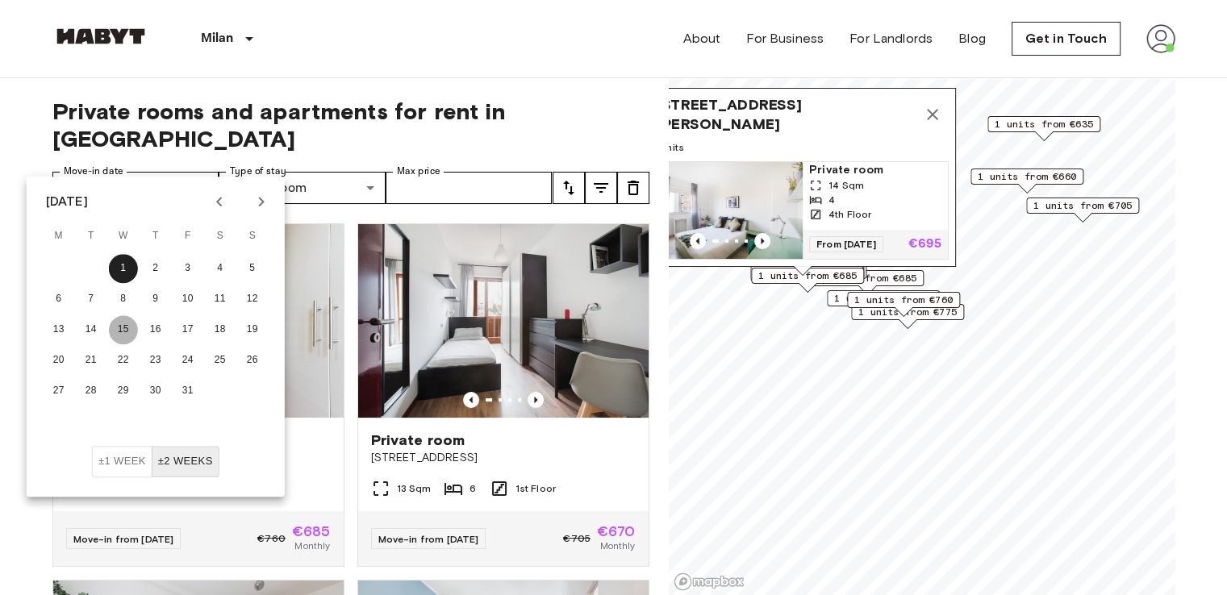
click at [129, 332] on button "15" at bounding box center [123, 329] width 29 height 29
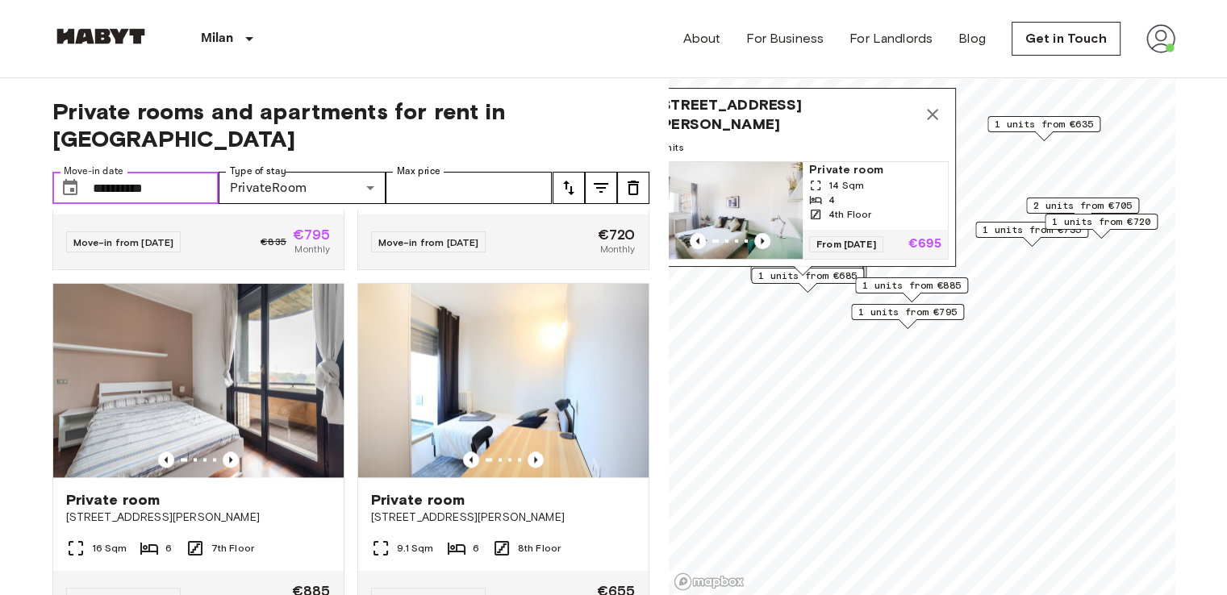
scroll to position [2183, 0]
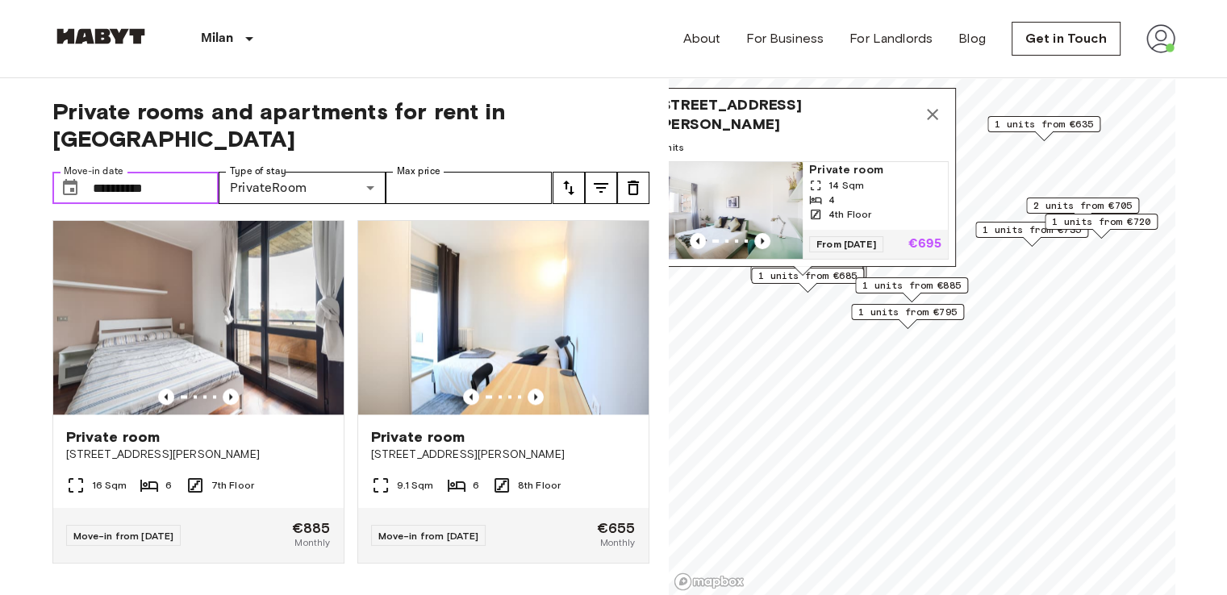
click at [189, 172] on input "**********" at bounding box center [156, 188] width 127 height 32
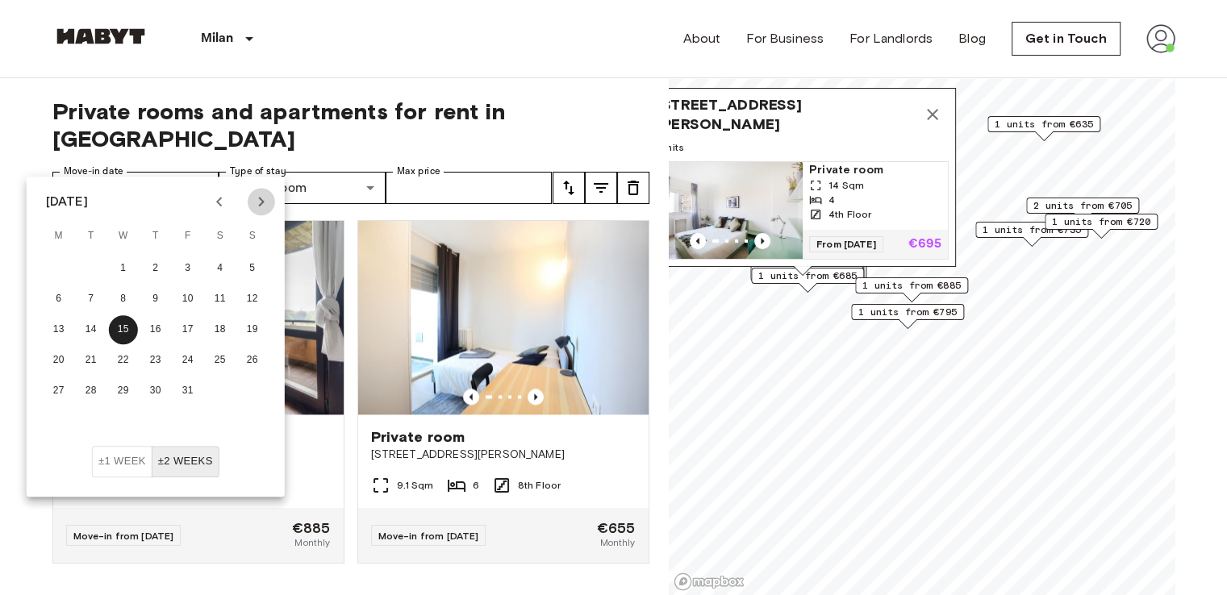
click at [263, 195] on icon "Next month" at bounding box center [261, 201] width 19 height 19
click at [227, 256] on button "1" at bounding box center [220, 268] width 29 height 29
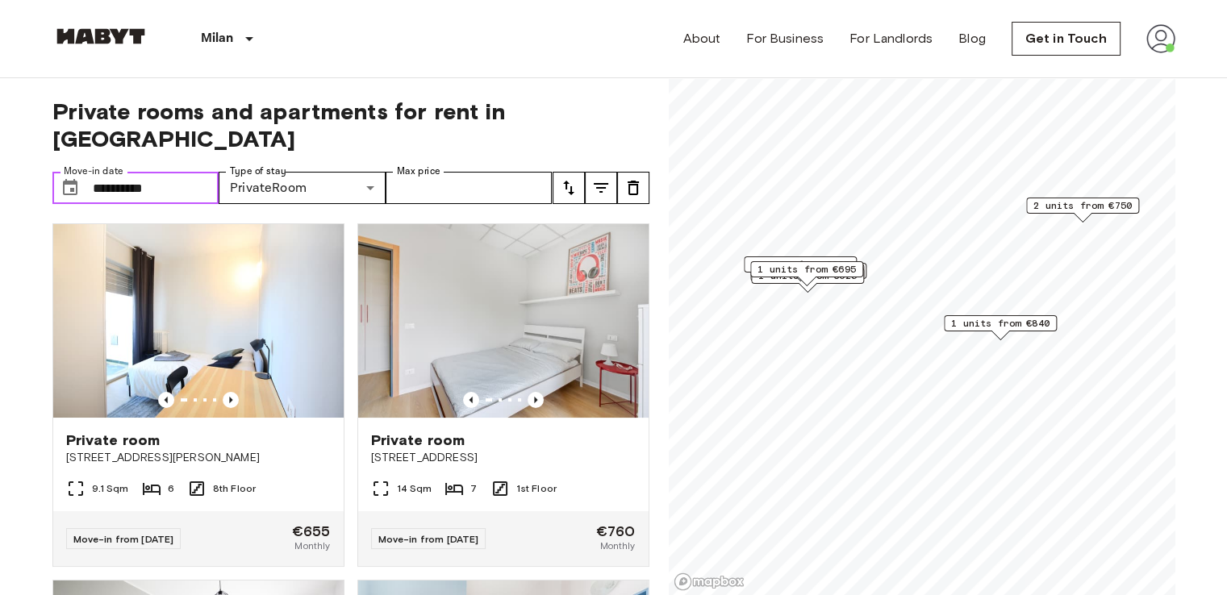
click at [137, 172] on input "**********" at bounding box center [156, 188] width 127 height 32
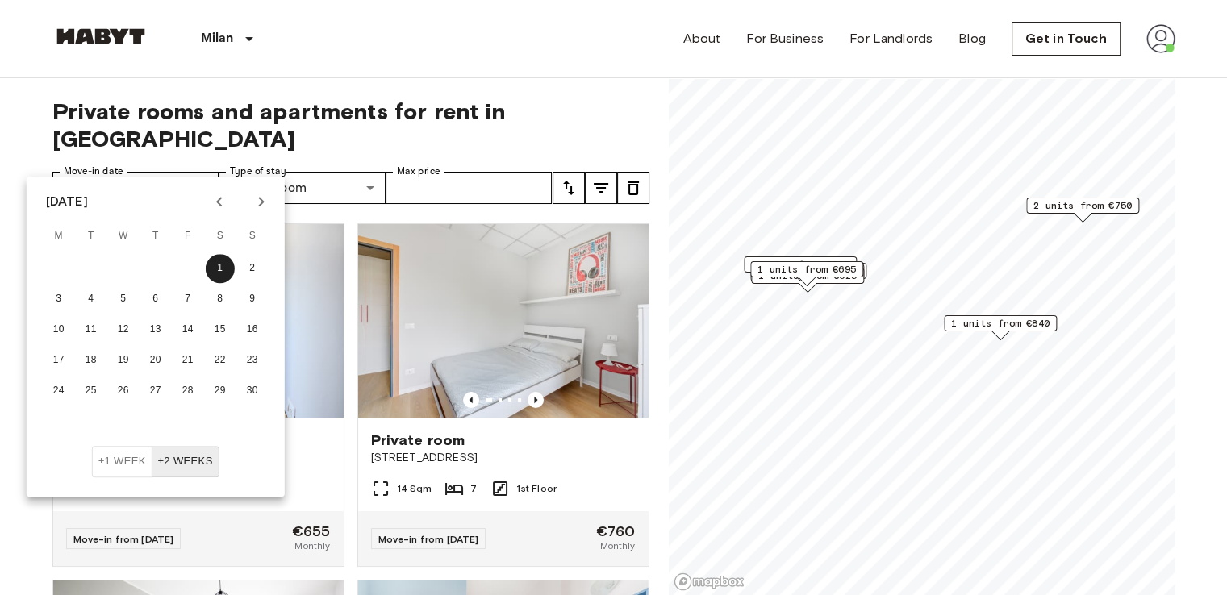
click at [263, 200] on icon "Next month" at bounding box center [261, 201] width 19 height 19
click at [60, 271] on button "1" at bounding box center [58, 268] width 29 height 29
type input "**********"
